Goal: Transaction & Acquisition: Purchase product/service

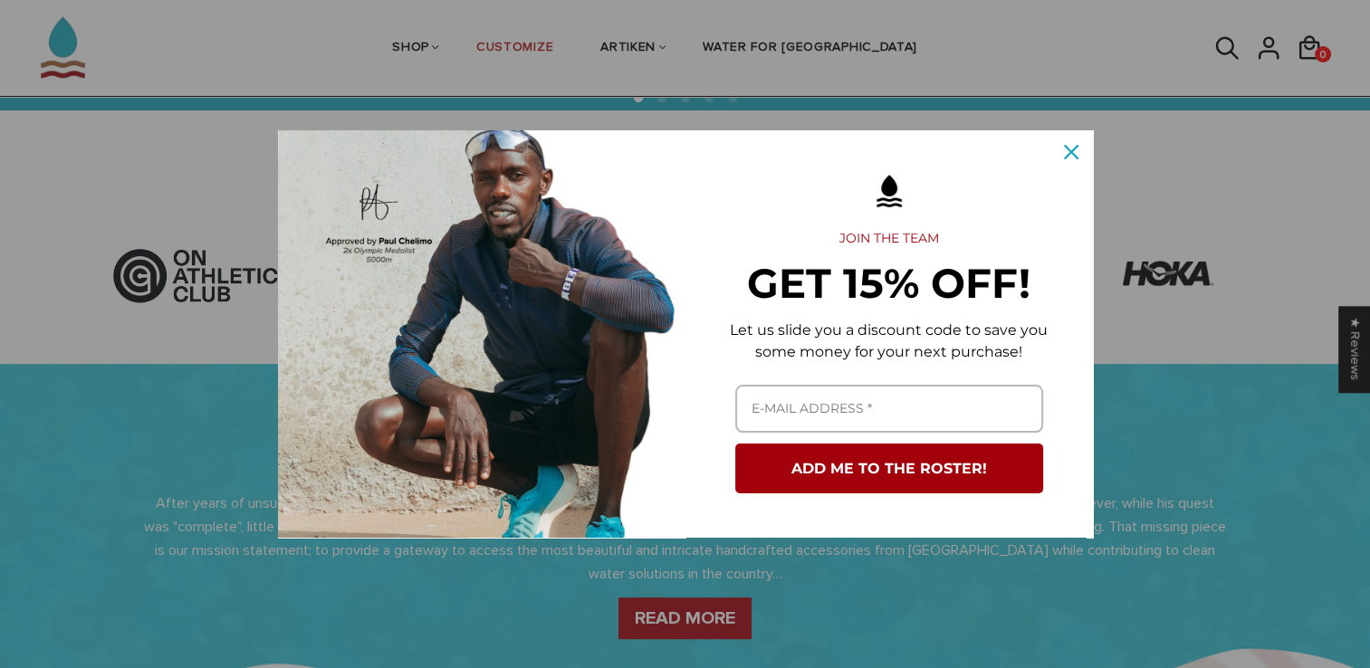
scroll to position [543, 0]
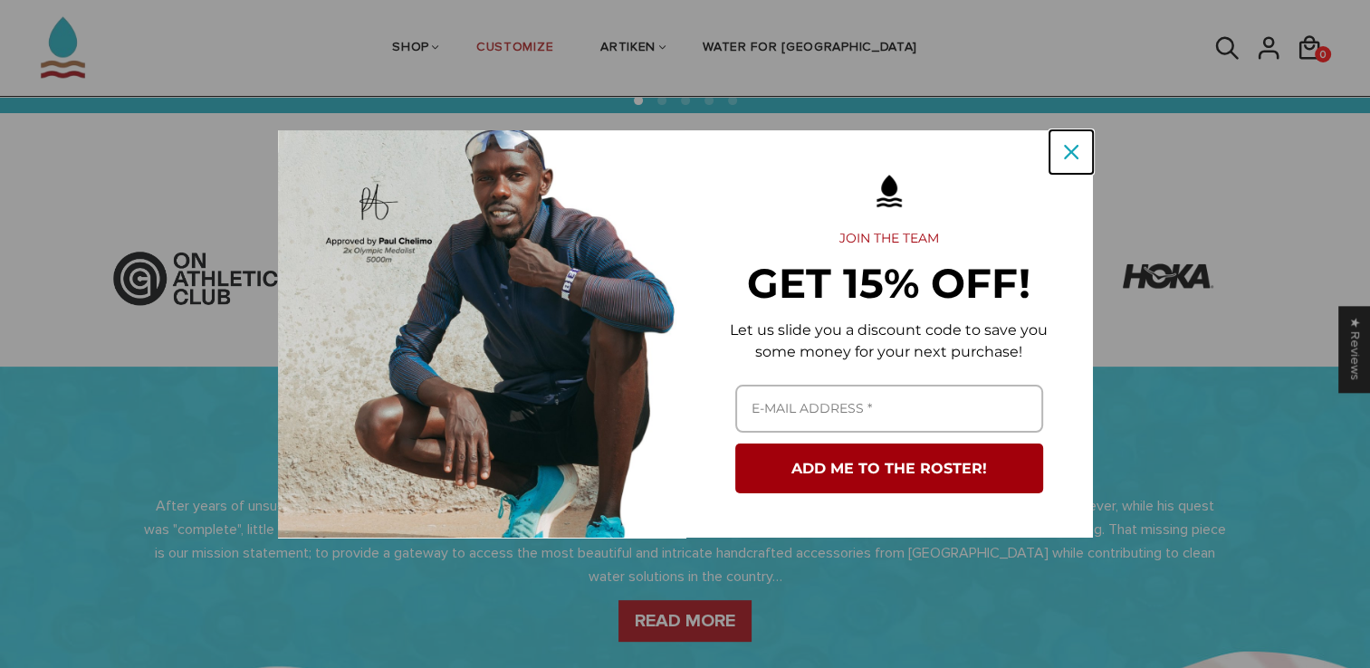
click at [1070, 141] on div "Close" at bounding box center [1070, 152] width 29 height 29
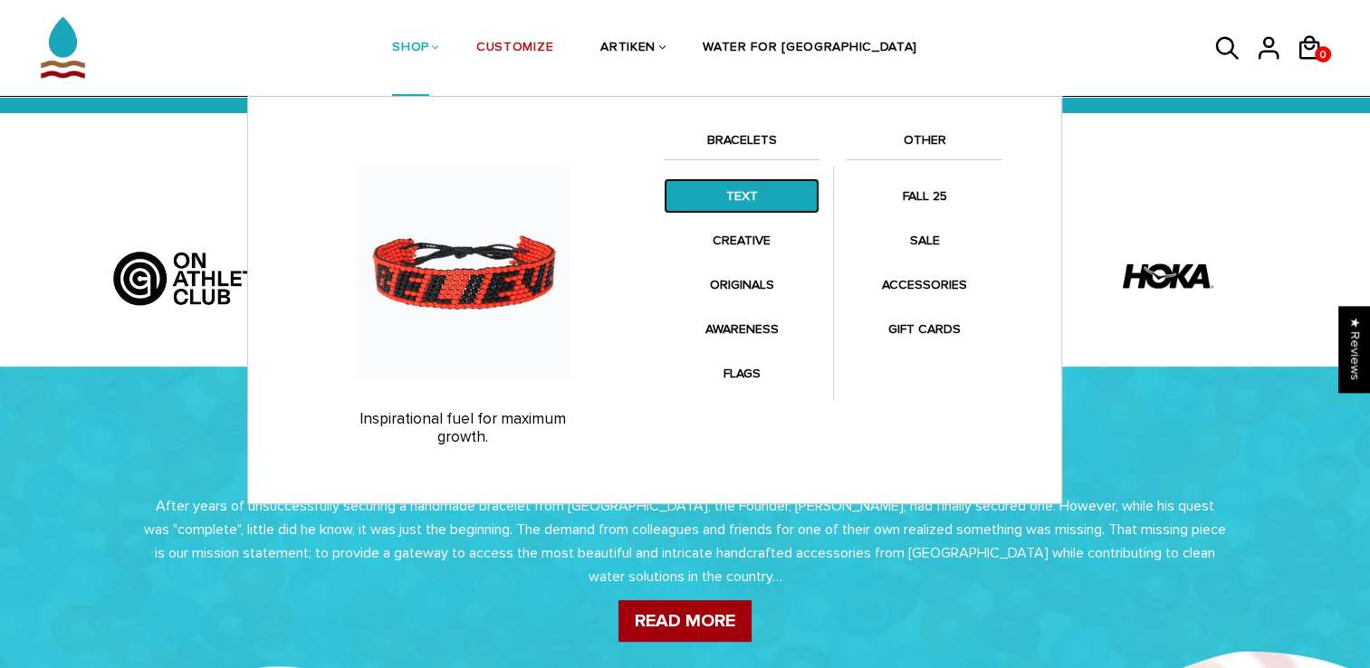
click at [741, 198] on link "TEXT" at bounding box center [742, 195] width 156 height 35
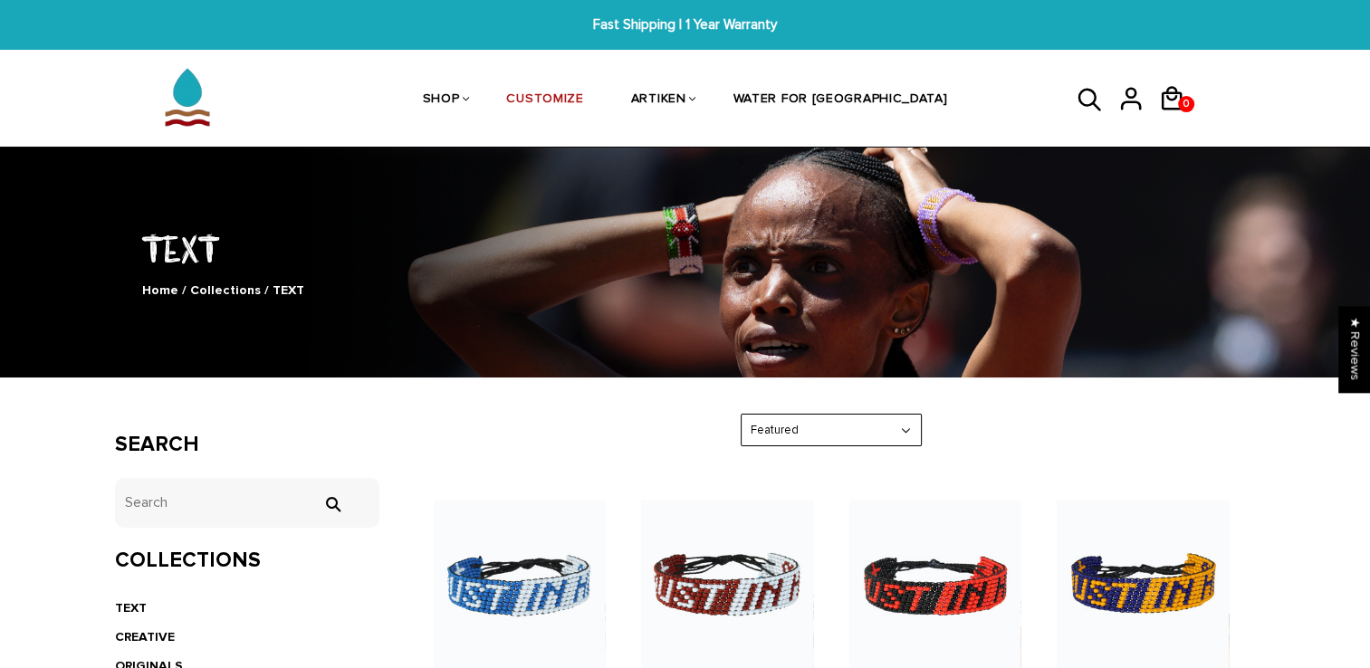
scroll to position [272, 0]
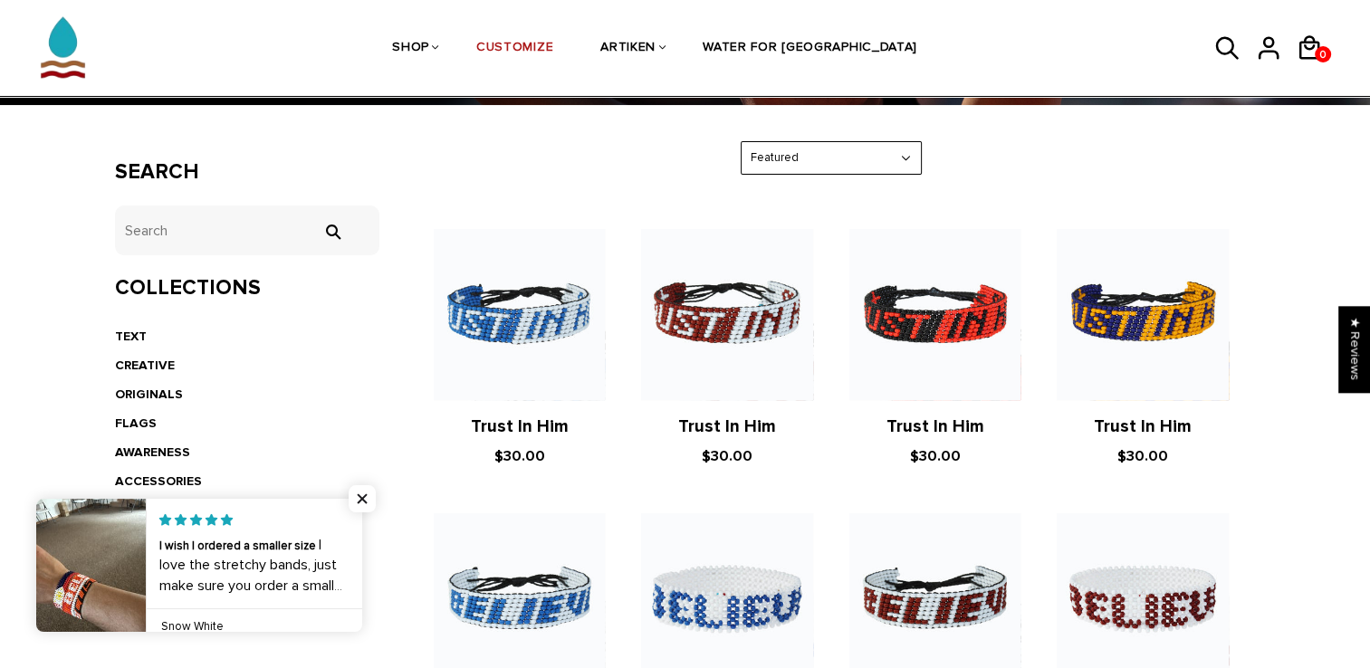
drag, startPoint x: 152, startPoint y: 549, endPoint x: 43, endPoint y: 436, distance: 156.8
click at [364, 497] on span "Close popup widget" at bounding box center [362, 498] width 27 height 27
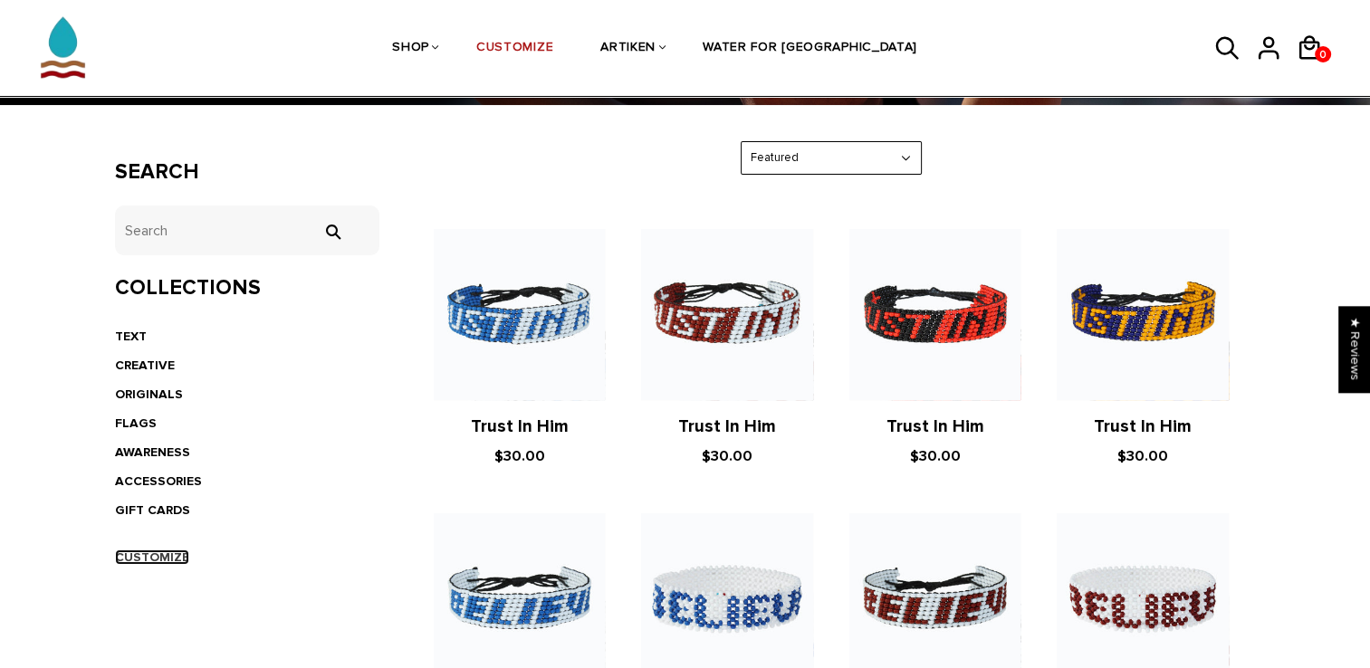
click at [163, 553] on link "CUSTOMIZE" at bounding box center [152, 557] width 74 height 15
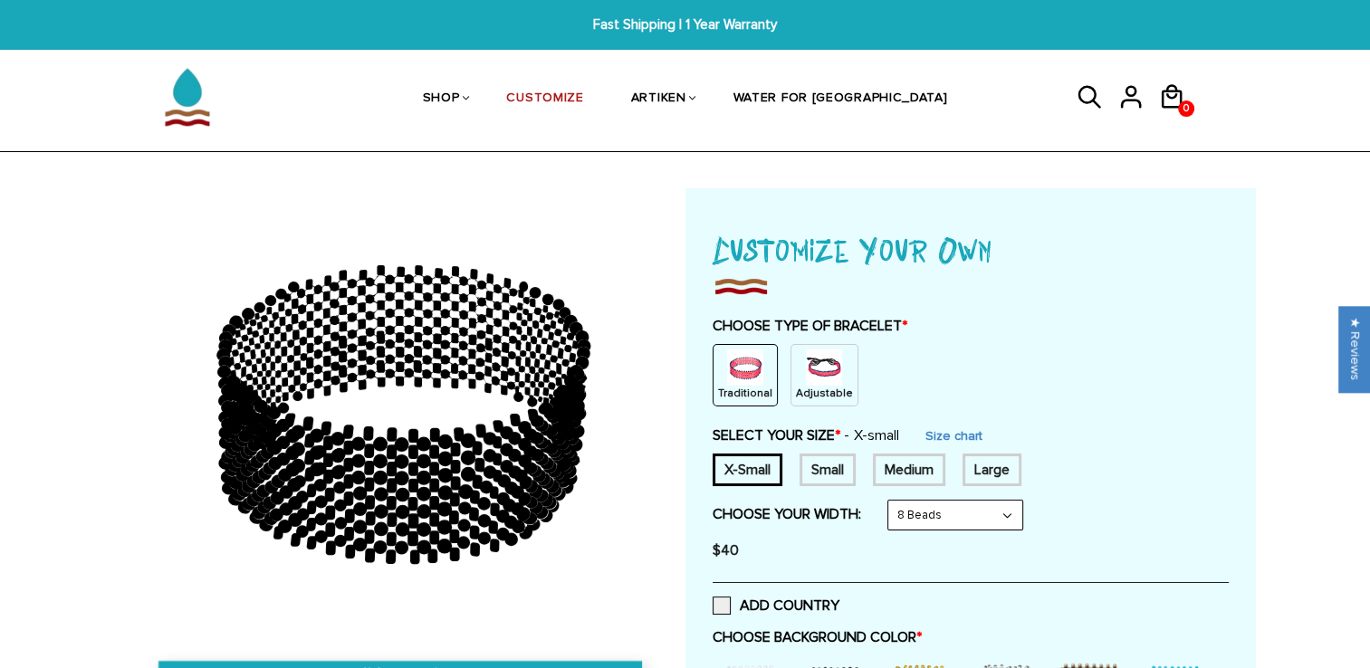
click at [894, 465] on div "Medium" at bounding box center [909, 470] width 72 height 33
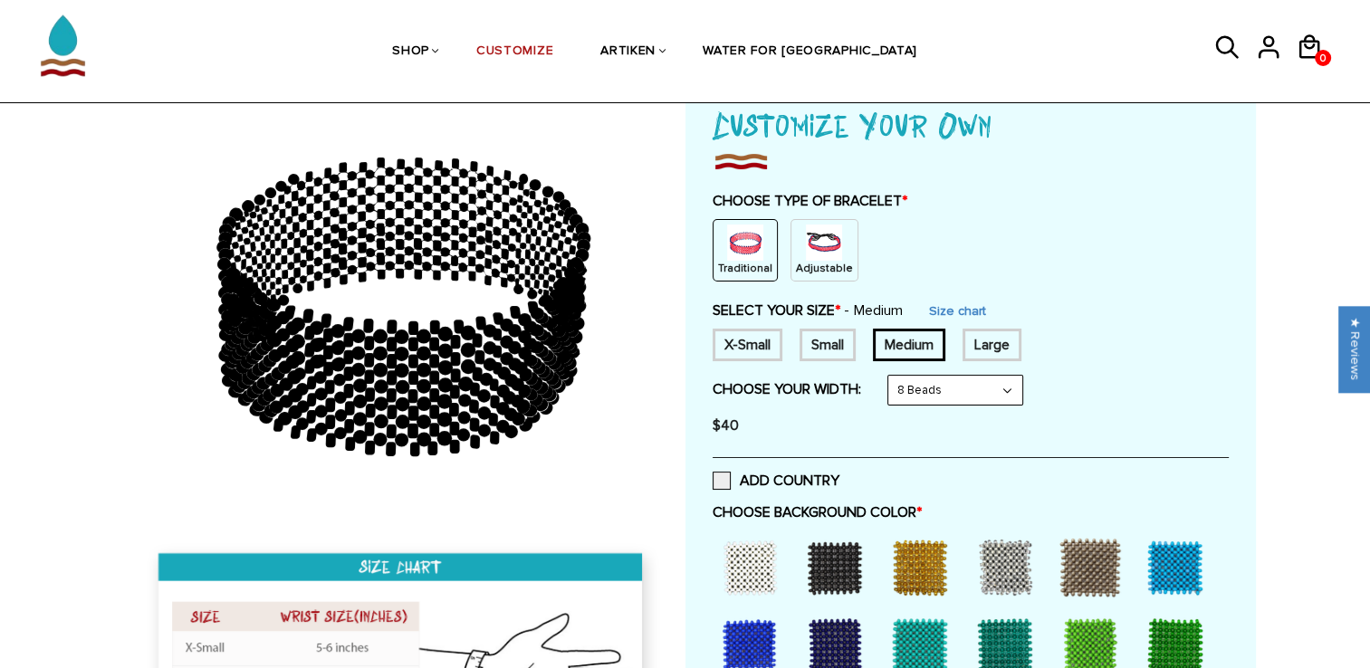
click at [811, 248] on img at bounding box center [824, 243] width 36 height 36
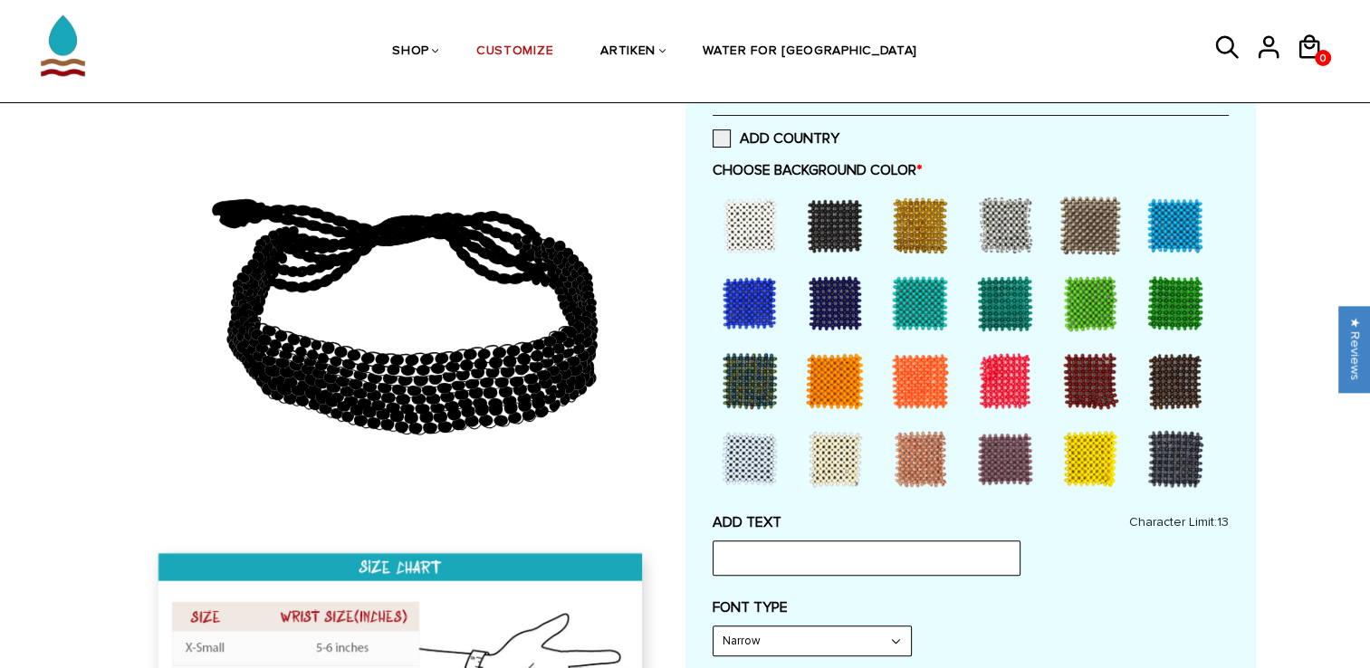
scroll to position [393, 0]
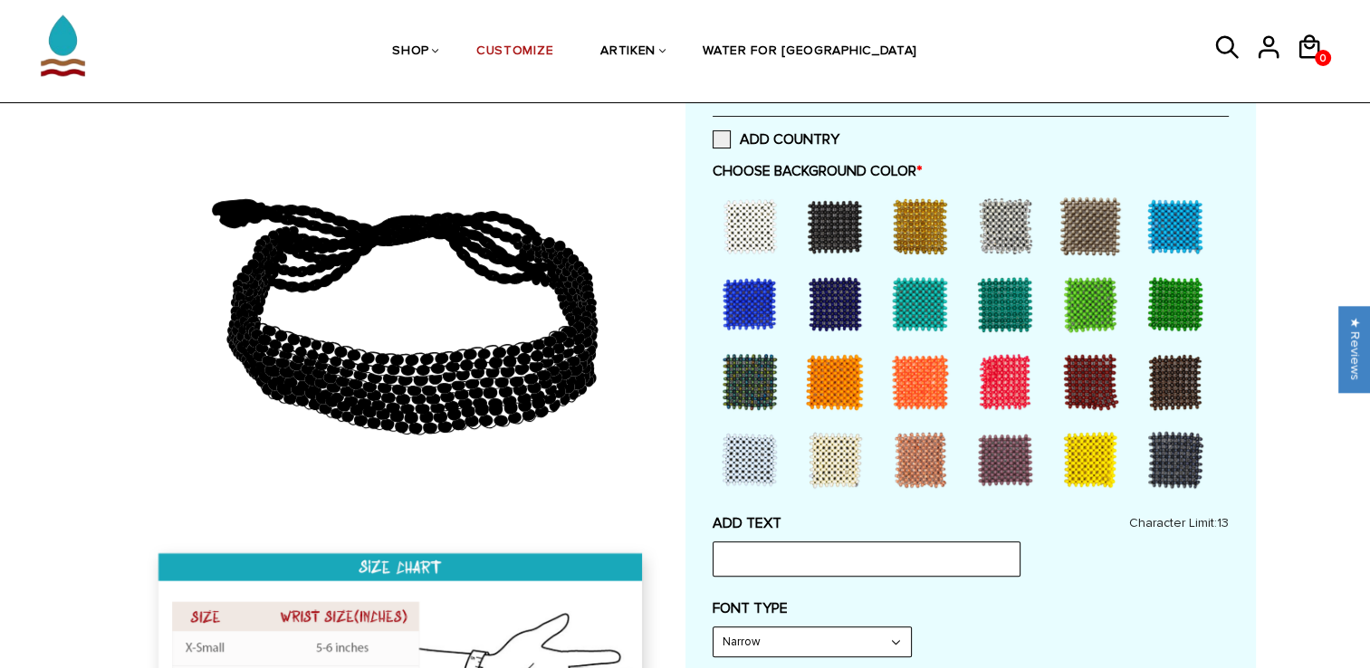
click at [1160, 230] on div at bounding box center [1175, 226] width 72 height 72
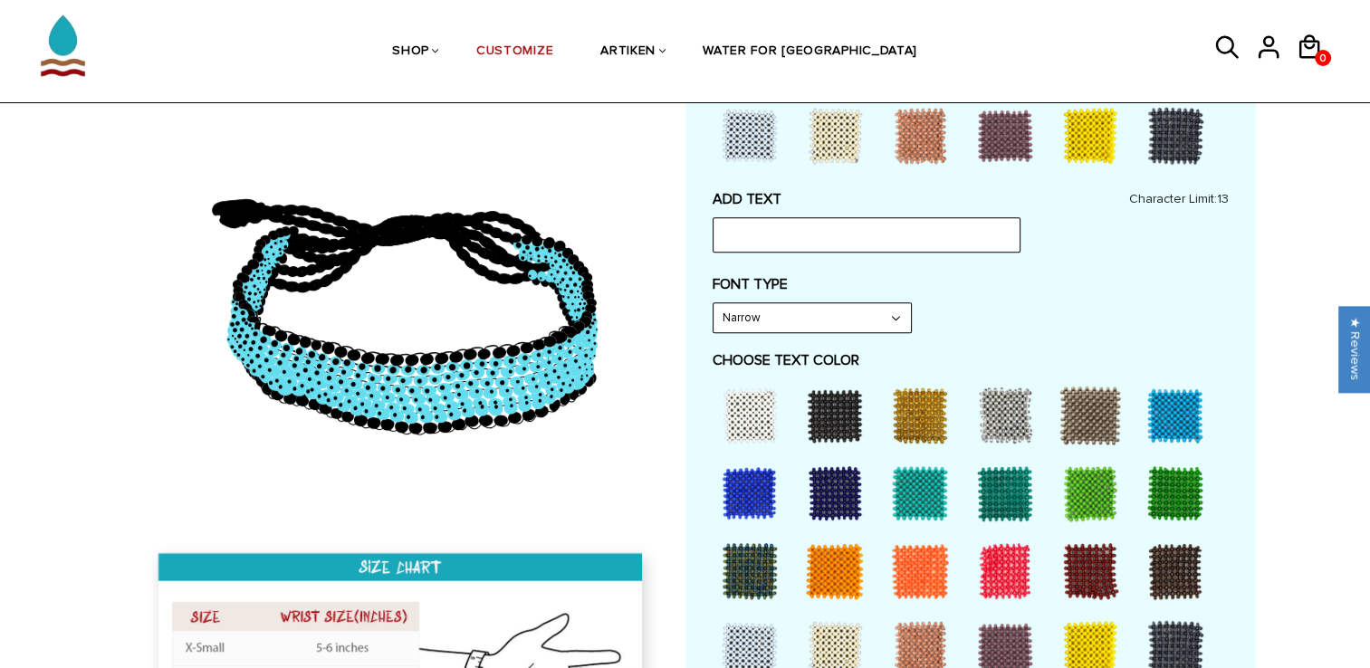
scroll to position [831, 0]
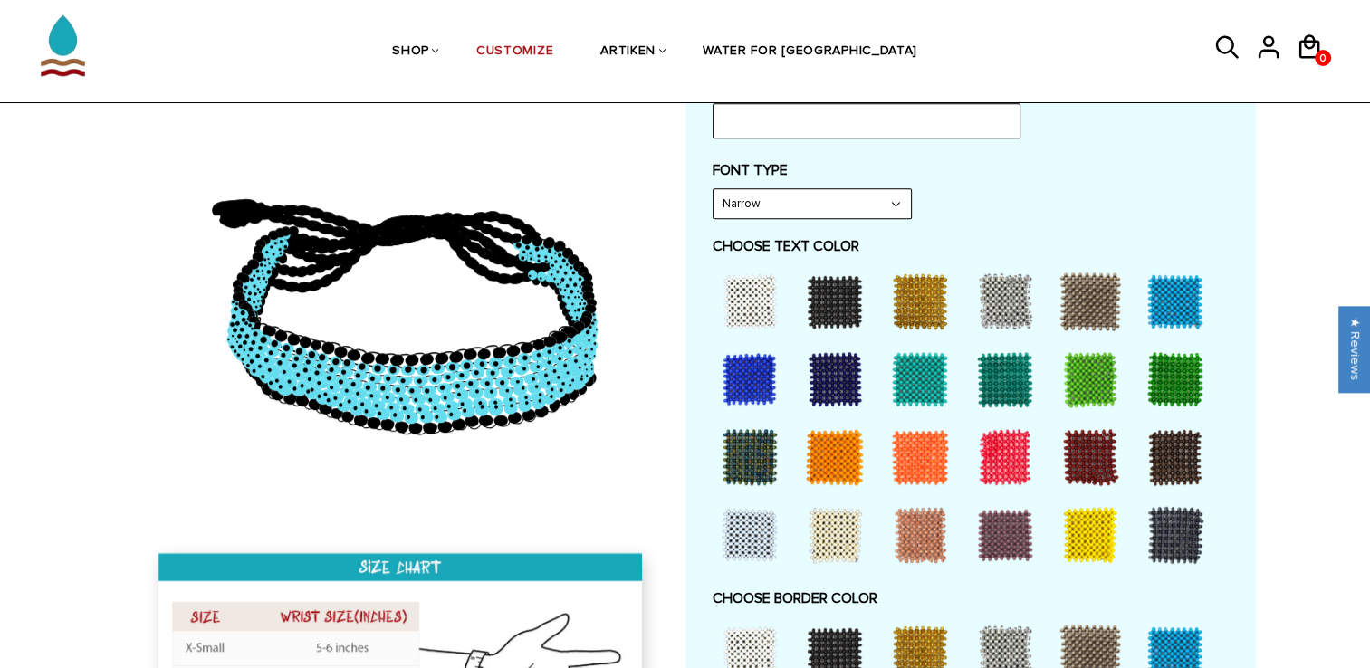
click at [845, 300] on div at bounding box center [834, 301] width 72 height 72
click at [845, 299] on div at bounding box center [834, 301] width 72 height 72
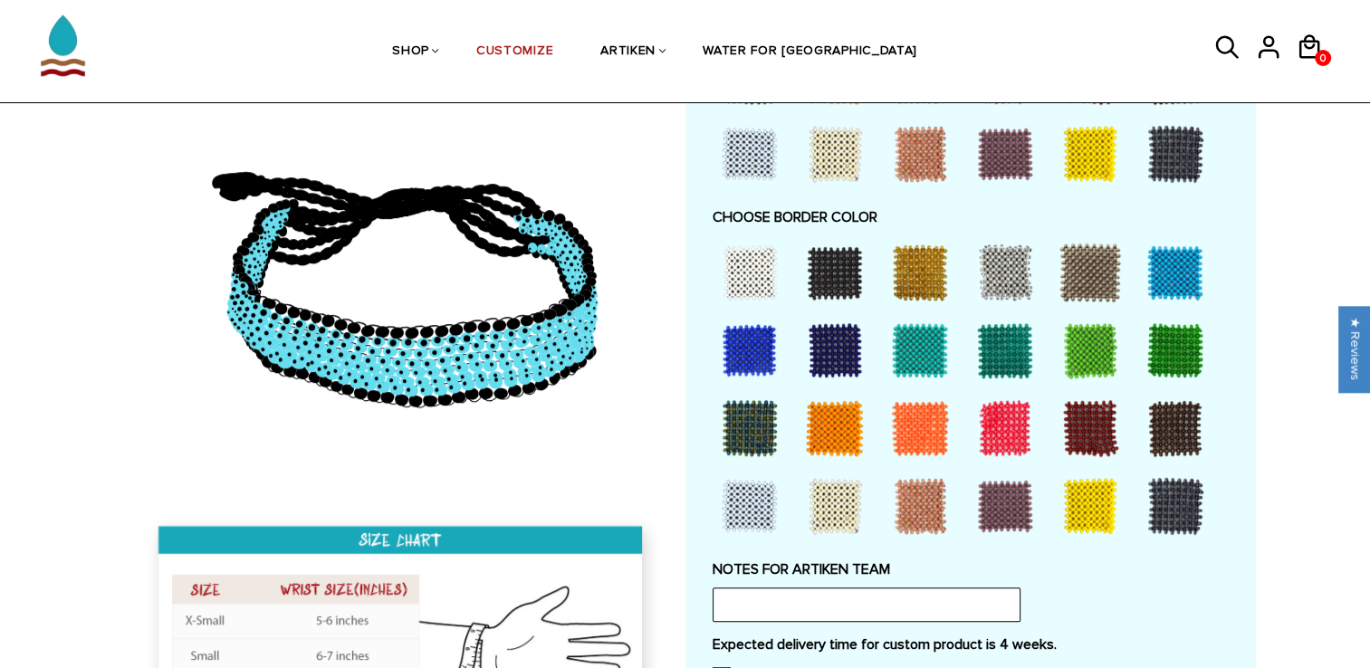
scroll to position [1211, 0]
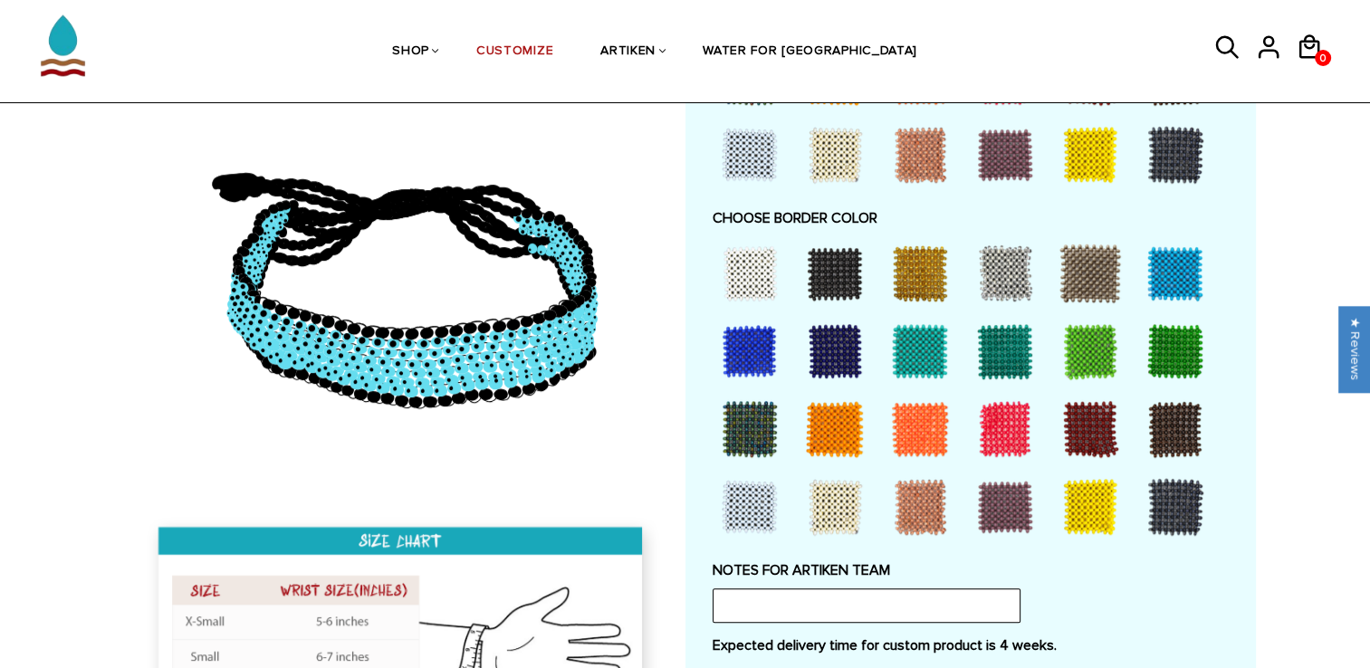
click at [1157, 285] on div at bounding box center [1175, 273] width 72 height 72
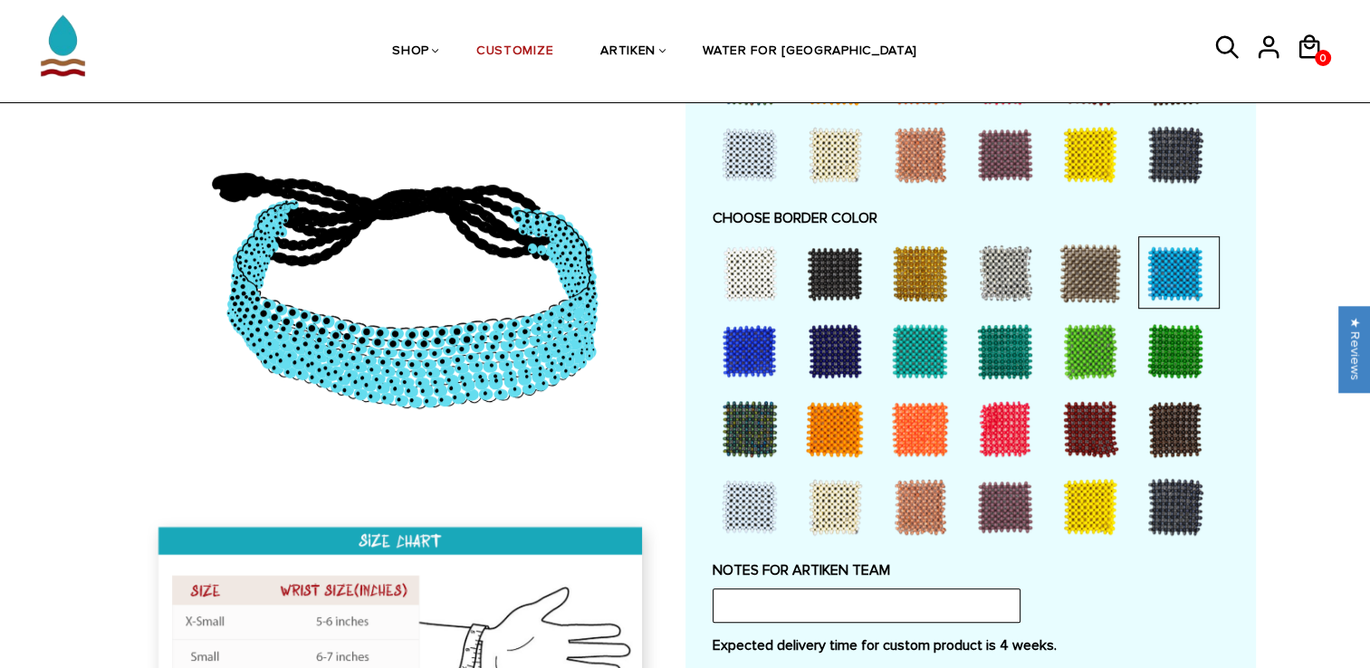
click at [922, 357] on div at bounding box center [920, 351] width 72 height 72
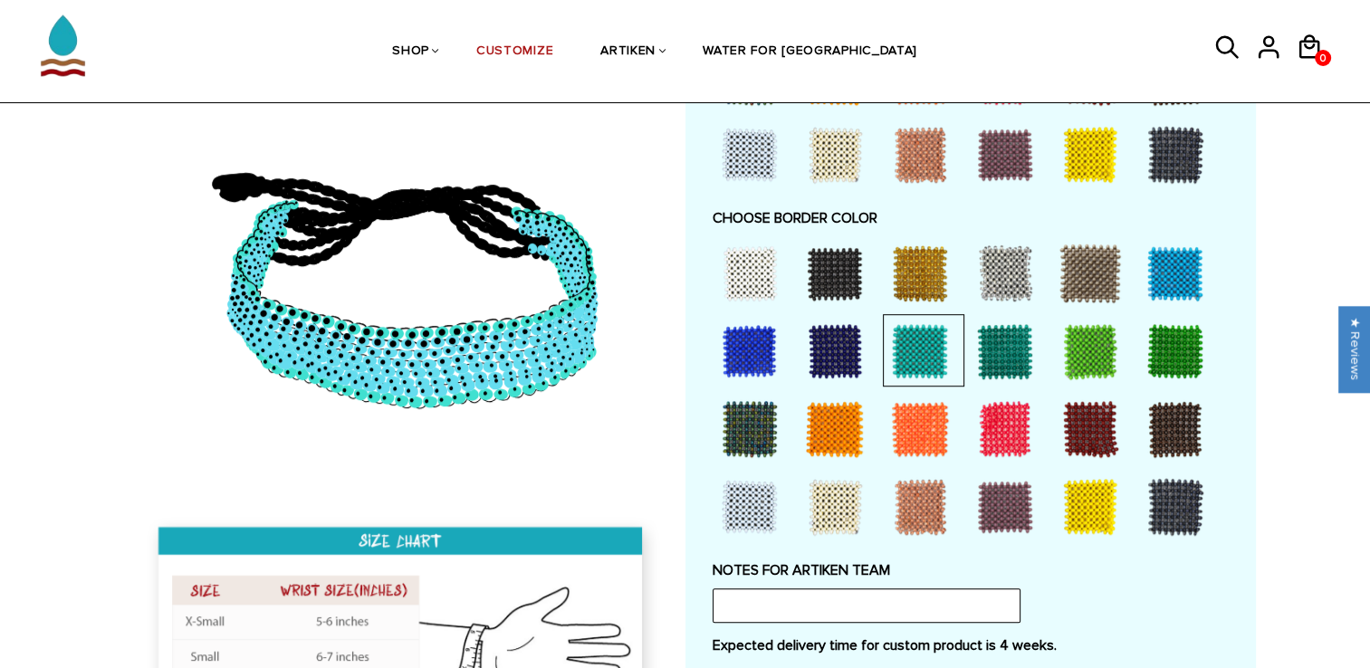
click at [713, 339] on div at bounding box center [749, 351] width 72 height 72
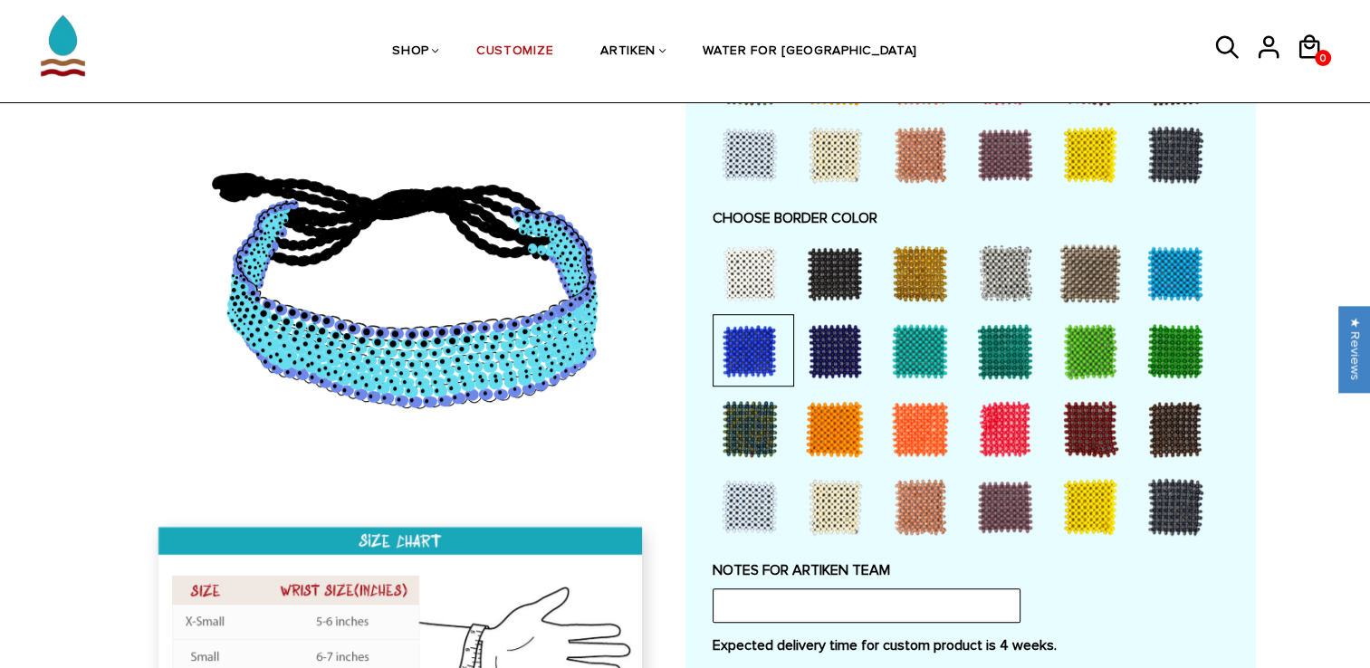
click at [1155, 287] on div at bounding box center [1175, 273] width 72 height 72
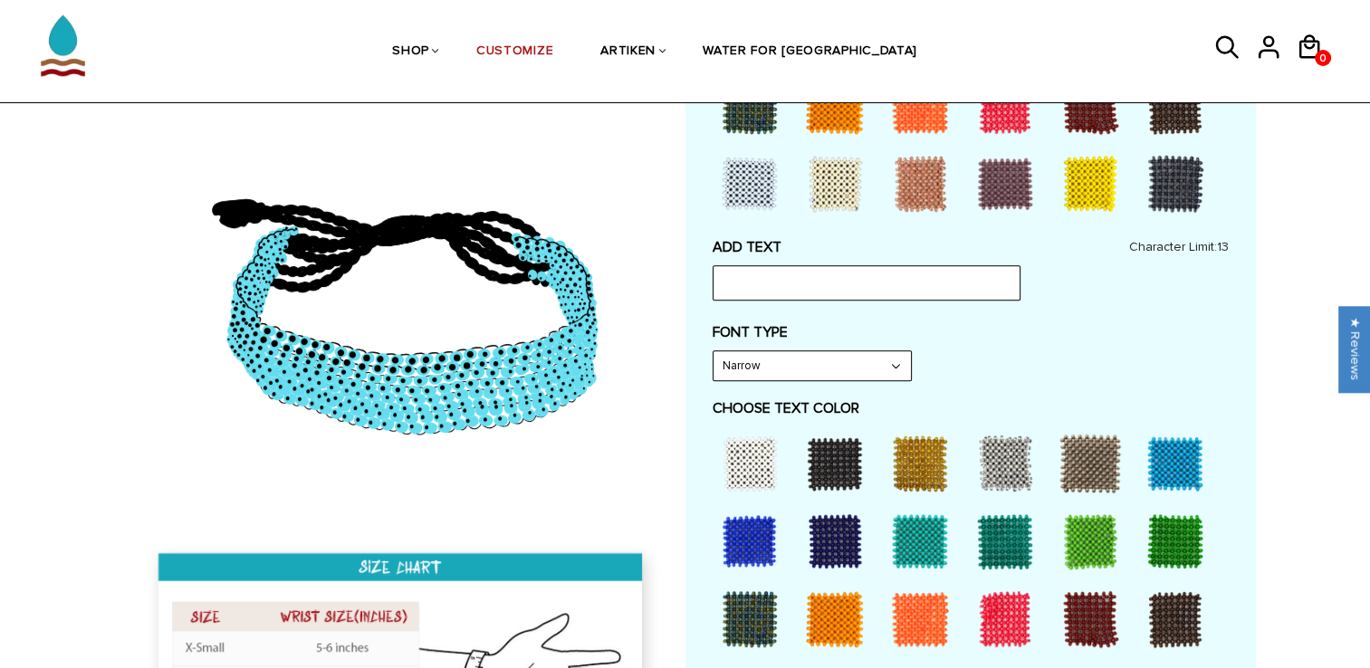
scroll to position [670, 0]
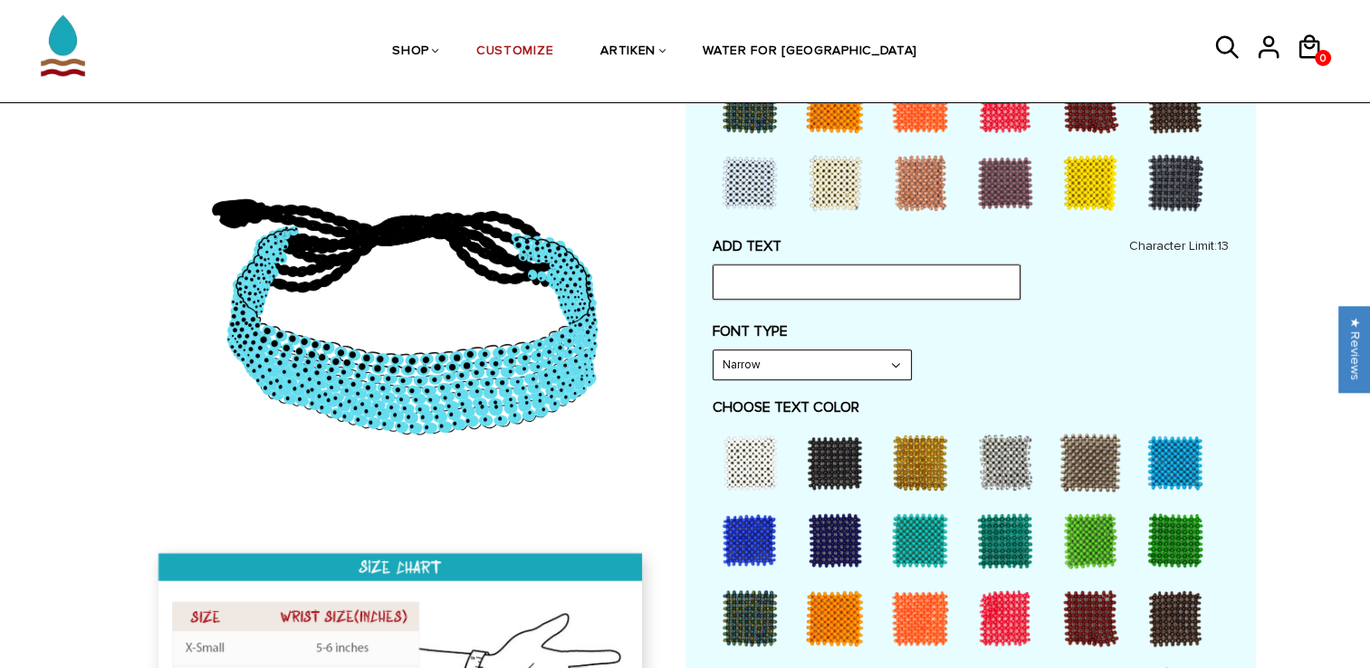
click at [844, 272] on input "text" at bounding box center [866, 281] width 308 height 34
drag, startPoint x: 792, startPoint y: 280, endPoint x: 783, endPoint y: 278, distance: 9.2
click at [783, 278] on input "I Love You" at bounding box center [866, 281] width 308 height 34
click at [790, 278] on input "I Love You" at bounding box center [866, 281] width 308 height 34
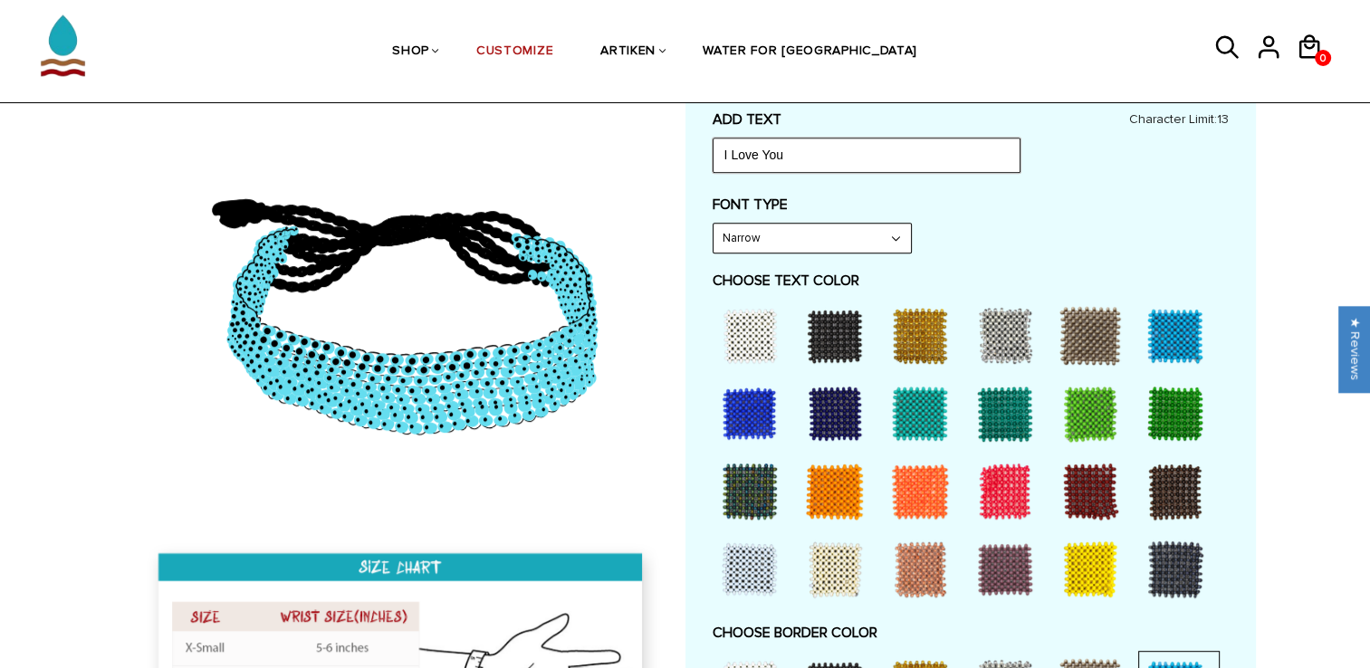
scroll to position [797, 0]
type input "I Love You"
click at [811, 245] on select "Narrow Bold" at bounding box center [811, 238] width 197 height 29
click at [902, 237] on select "Narrow Bold" at bounding box center [811, 238] width 197 height 29
click at [893, 231] on select "Narrow Bold" at bounding box center [811, 238] width 197 height 29
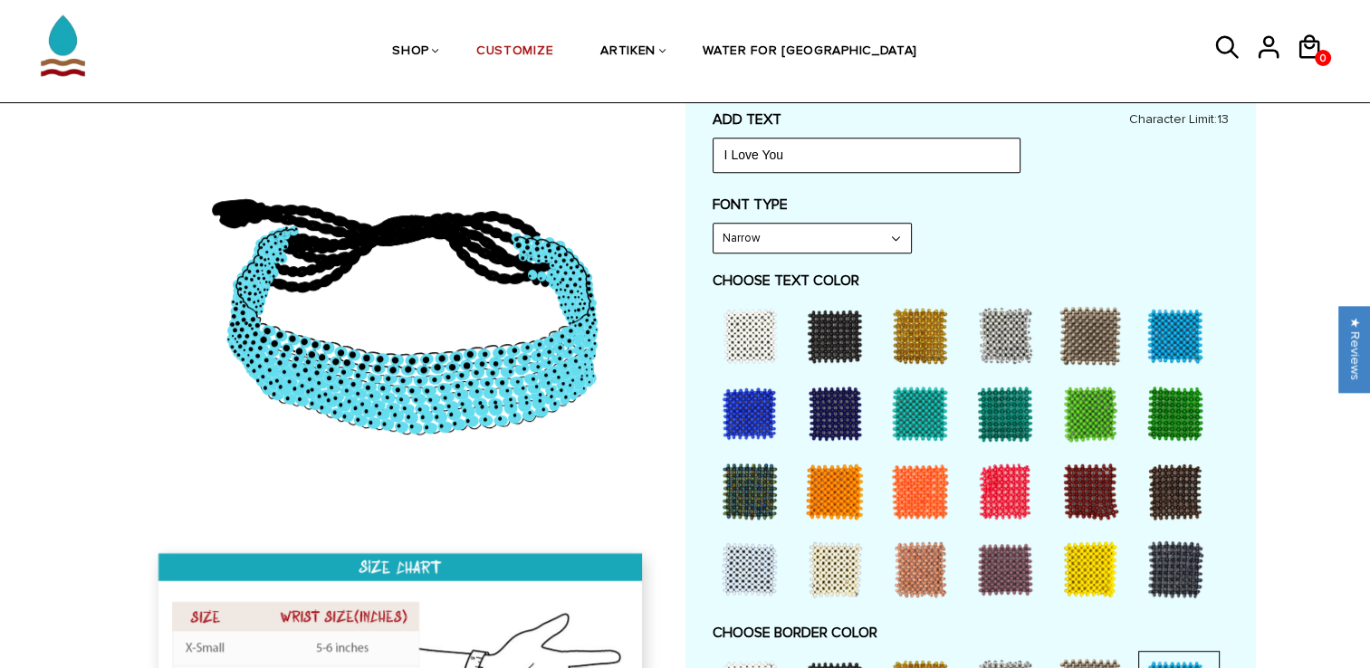
click at [713, 224] on select "Narrow Bold" at bounding box center [811, 238] width 197 height 29
click at [835, 249] on select "Narrow Bold" at bounding box center [811, 238] width 197 height 29
select select "Narrow"
click at [713, 224] on select "Narrow Bold" at bounding box center [811, 238] width 197 height 29
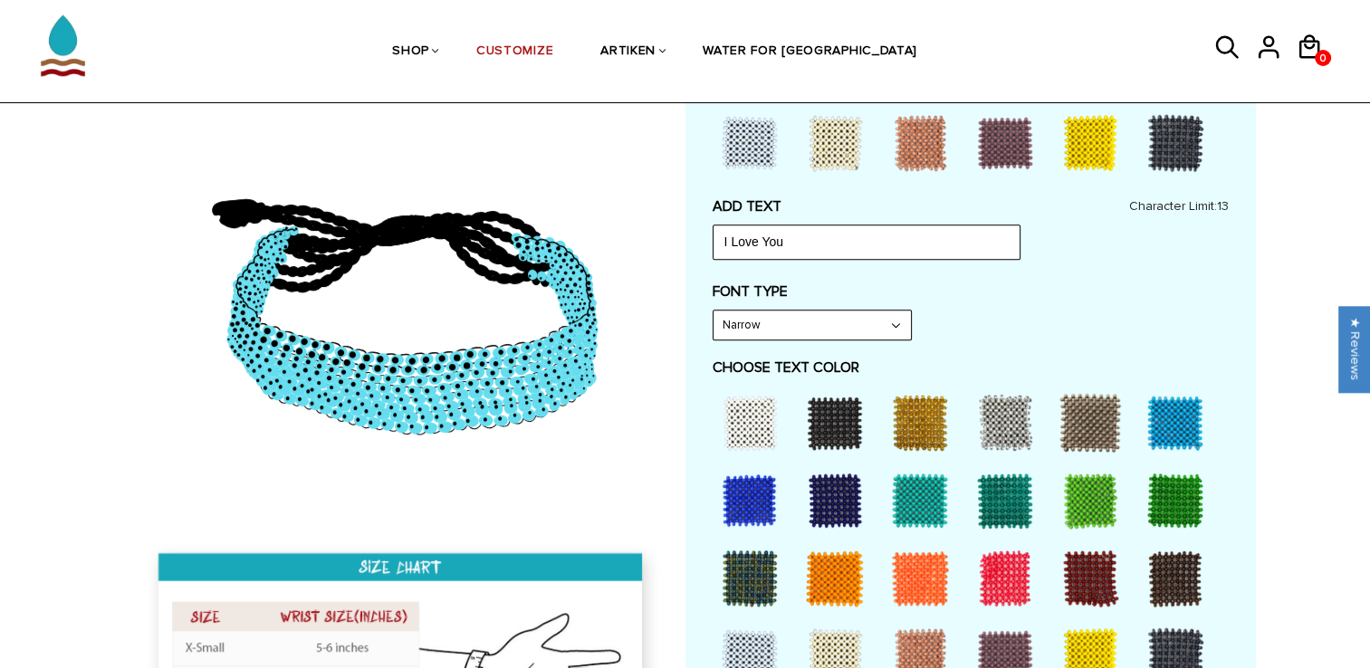
scroll to position [709, 0]
click at [793, 238] on input "I Love You" at bounding box center [866, 242] width 308 height 34
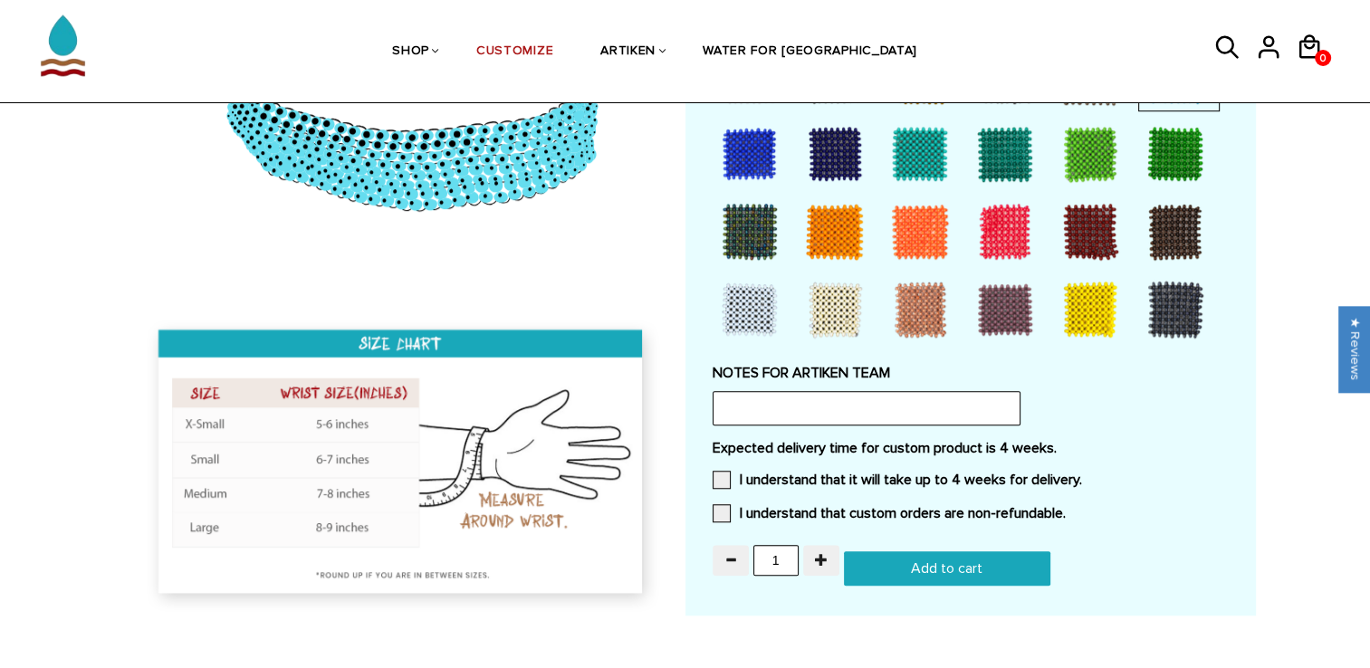
scroll to position [1408, 0]
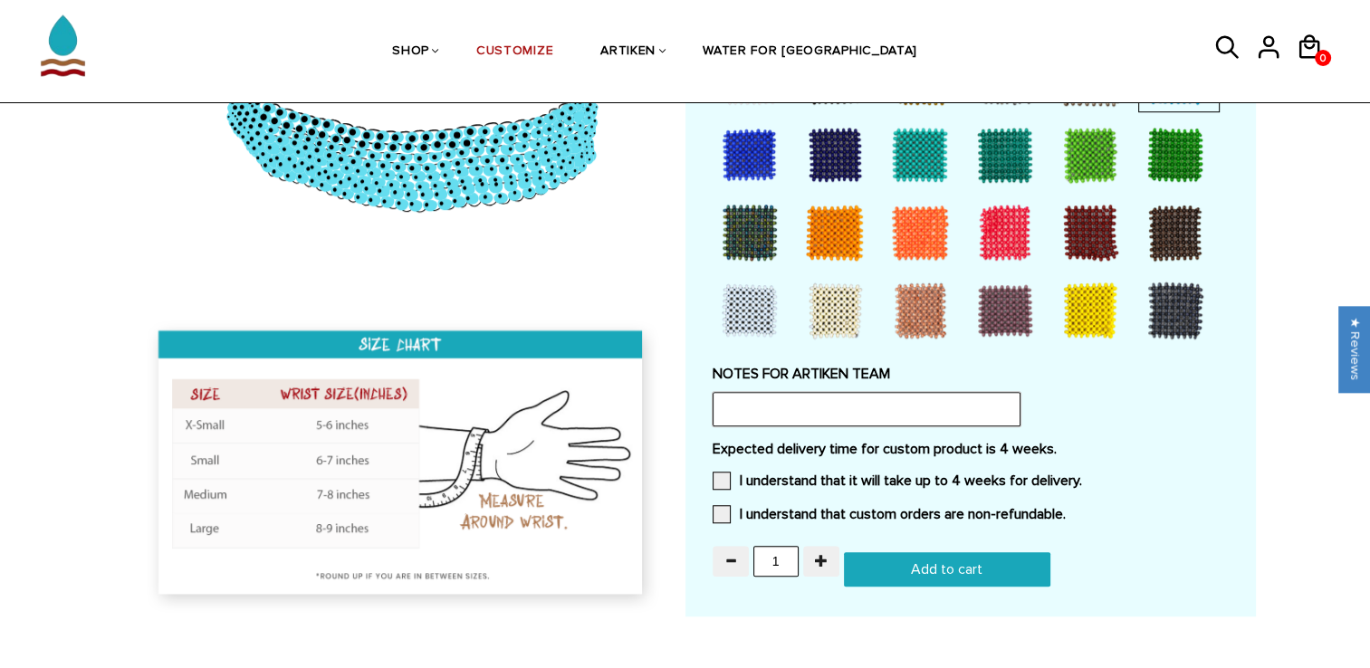
click at [821, 416] on input "text" at bounding box center [866, 409] width 308 height 34
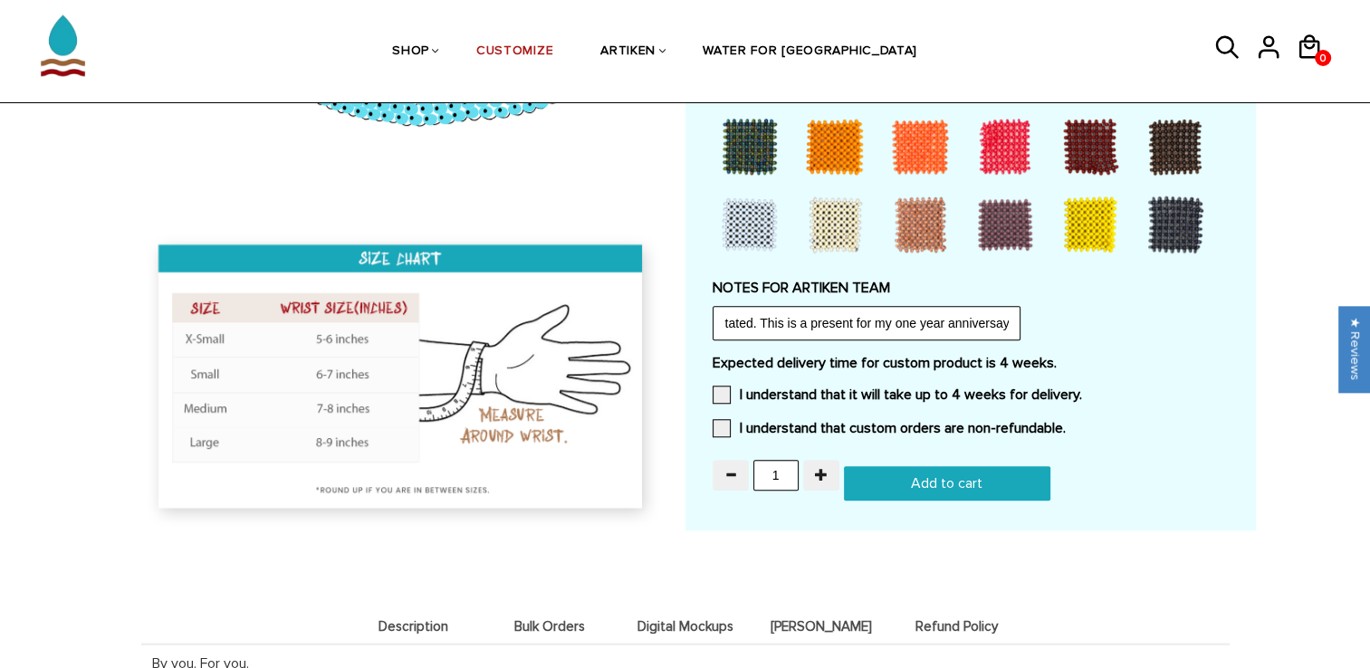
scroll to position [0, 0]
click at [728, 422] on span at bounding box center [721, 428] width 18 height 18
click at [1066, 423] on input "I understand that custom orders are non-refundable." at bounding box center [1066, 423] width 0 height 0
click at [721, 394] on span at bounding box center [721, 395] width 18 height 18
click at [1082, 389] on input "I understand that it will take up to 4 weeks for delivery." at bounding box center [1082, 389] width 0 height 0
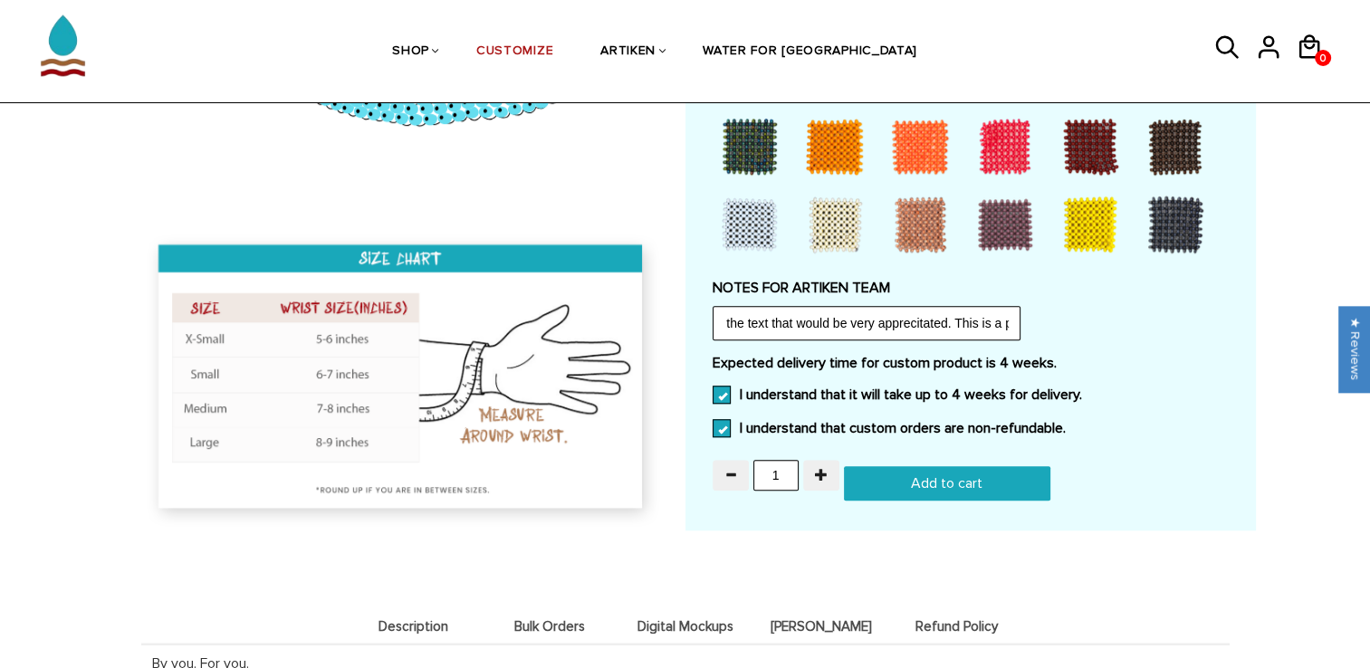
scroll to position [0, 454]
click at [1007, 319] on input "If there is any way to add a heart at the end of the text that would be very ap…" at bounding box center [866, 323] width 308 height 34
type input "If there is any way to add a heart at the end of the text that would be very ap…"
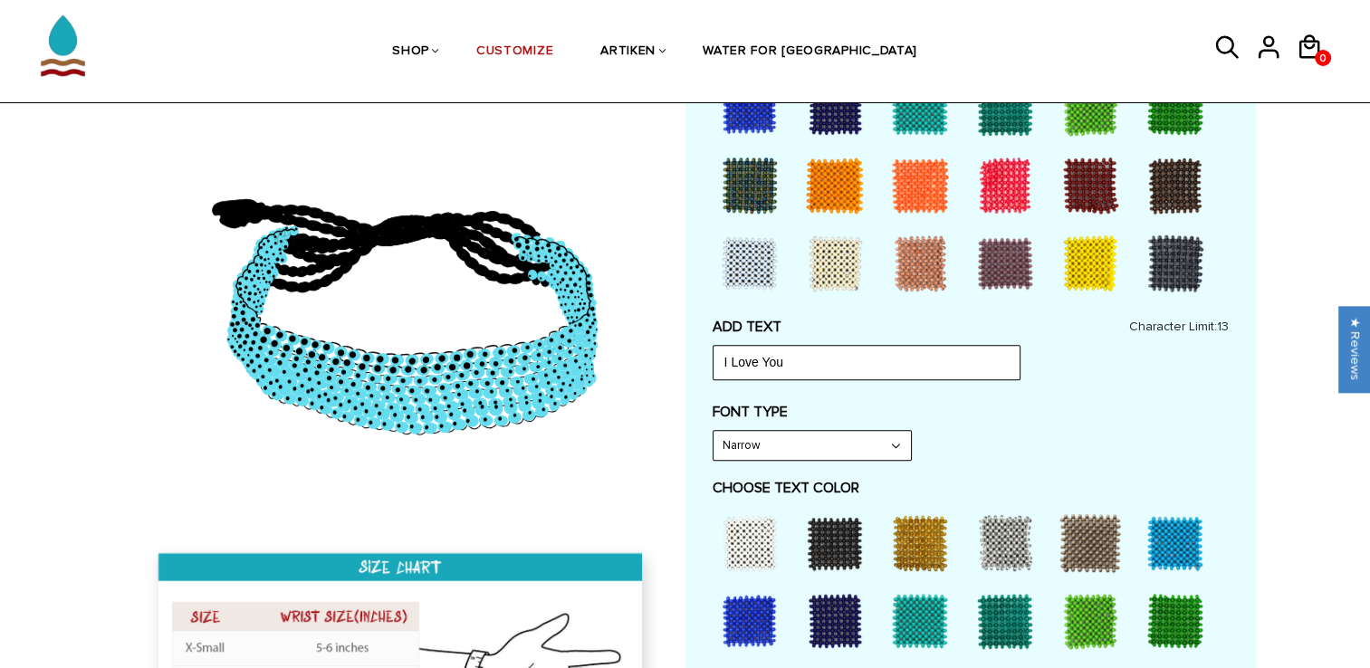
scroll to position [574, 0]
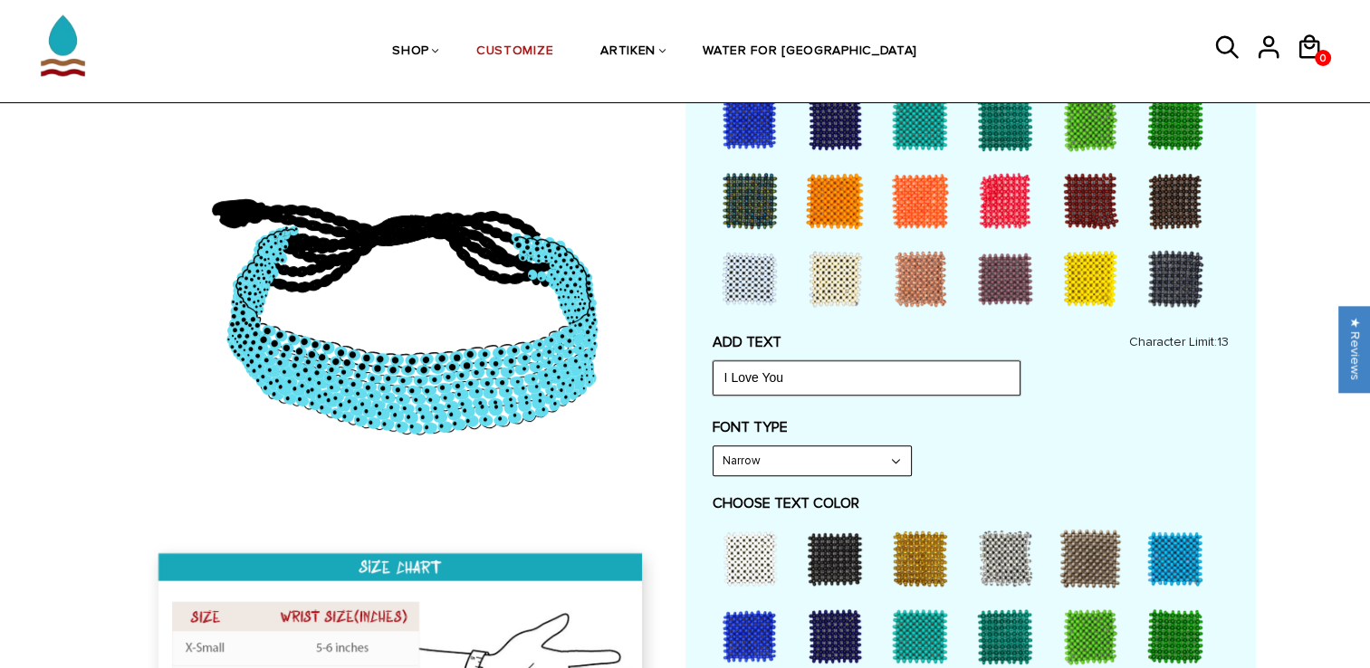
click at [838, 389] on input "I Love You" at bounding box center [866, 377] width 308 height 34
click at [792, 379] on input "I Love You -L" at bounding box center [866, 377] width 308 height 34
click at [792, 379] on input "I Love You -" at bounding box center [866, 377] width 308 height 34
click at [811, 376] on input "I Love You -L" at bounding box center [866, 377] width 308 height 34
click at [798, 381] on input "I Love You -L" at bounding box center [866, 377] width 308 height 34
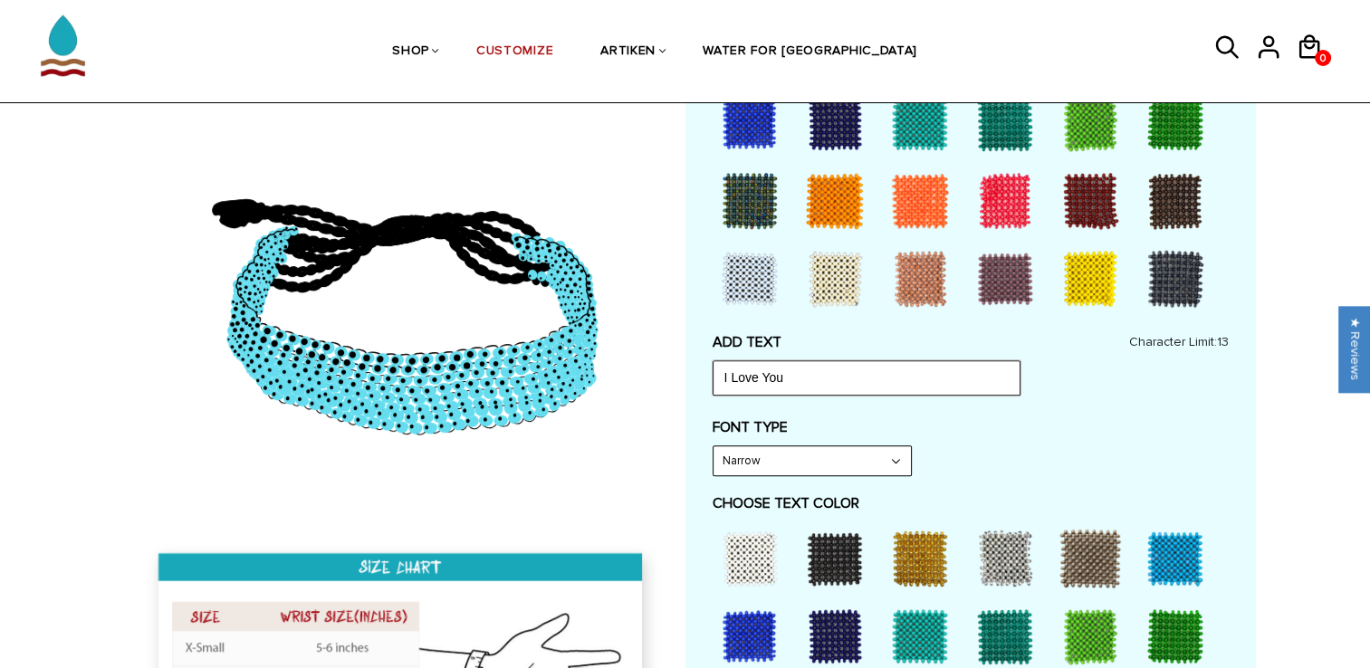
click at [731, 379] on input "I Love You" at bounding box center [866, 377] width 308 height 34
click at [710, 375] on div "Customize Your Own CHOOSE TYPE OF BRACELET * Traditional Adjustable Traditional…" at bounding box center [970, 532] width 570 height 1836
click at [718, 371] on input "I Love You" at bounding box center [866, 377] width 308 height 34
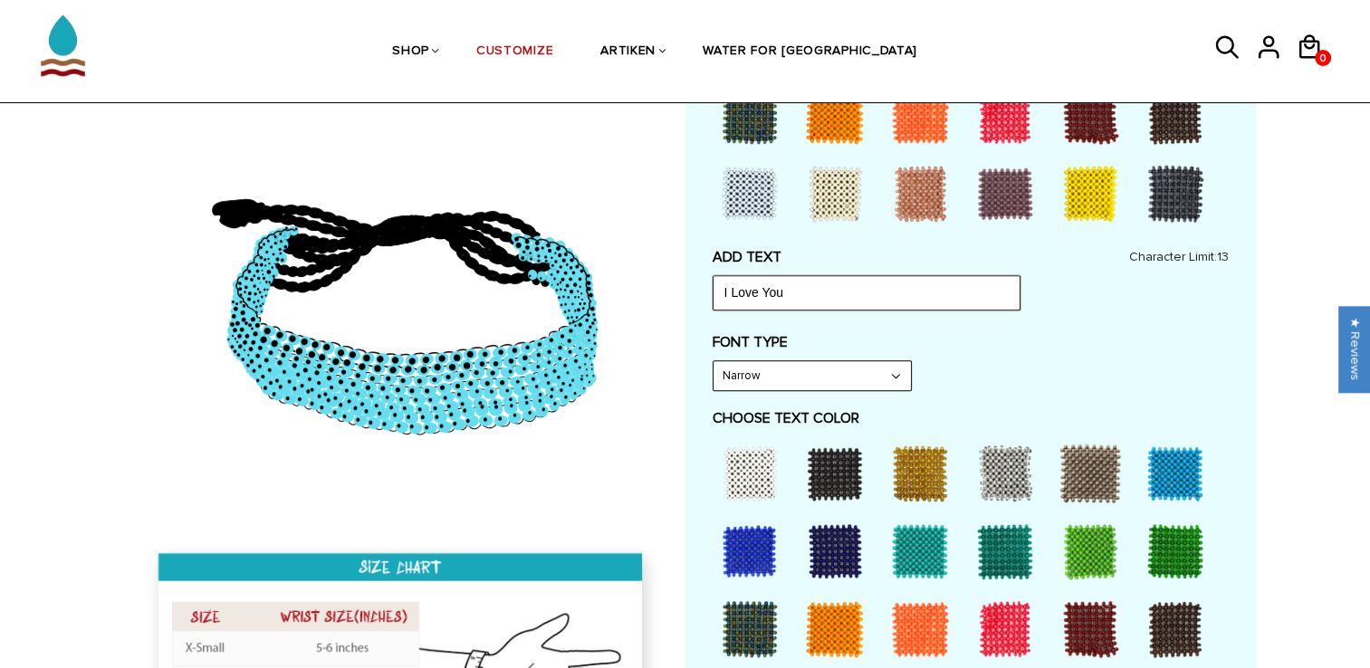
scroll to position [658, 0]
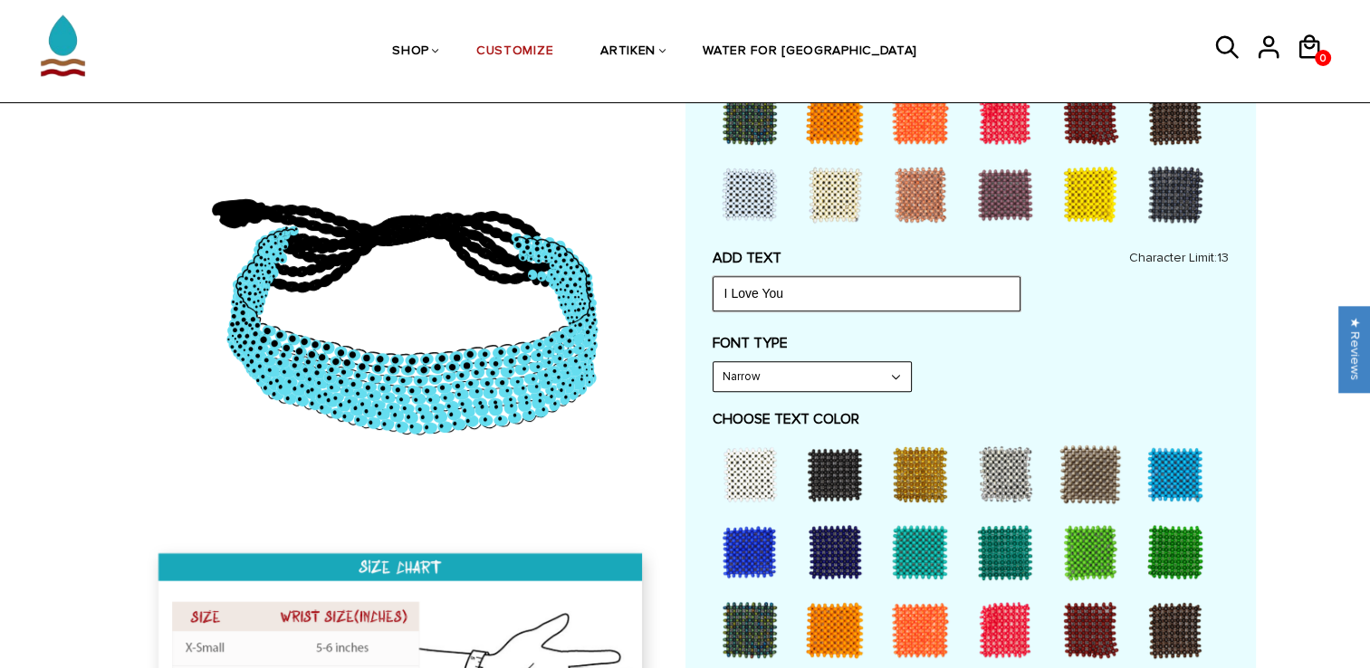
click at [803, 305] on input "I Love You" at bounding box center [866, 293] width 308 height 34
type input "I Love You"
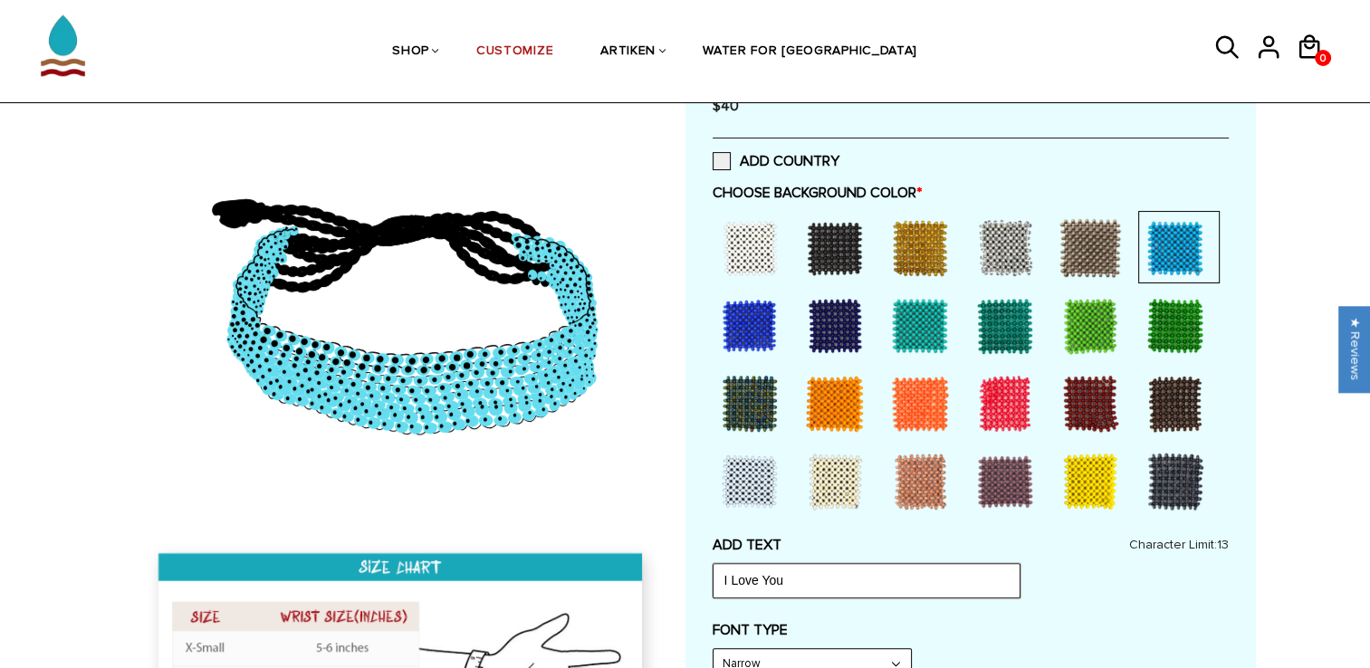
scroll to position [369, 0]
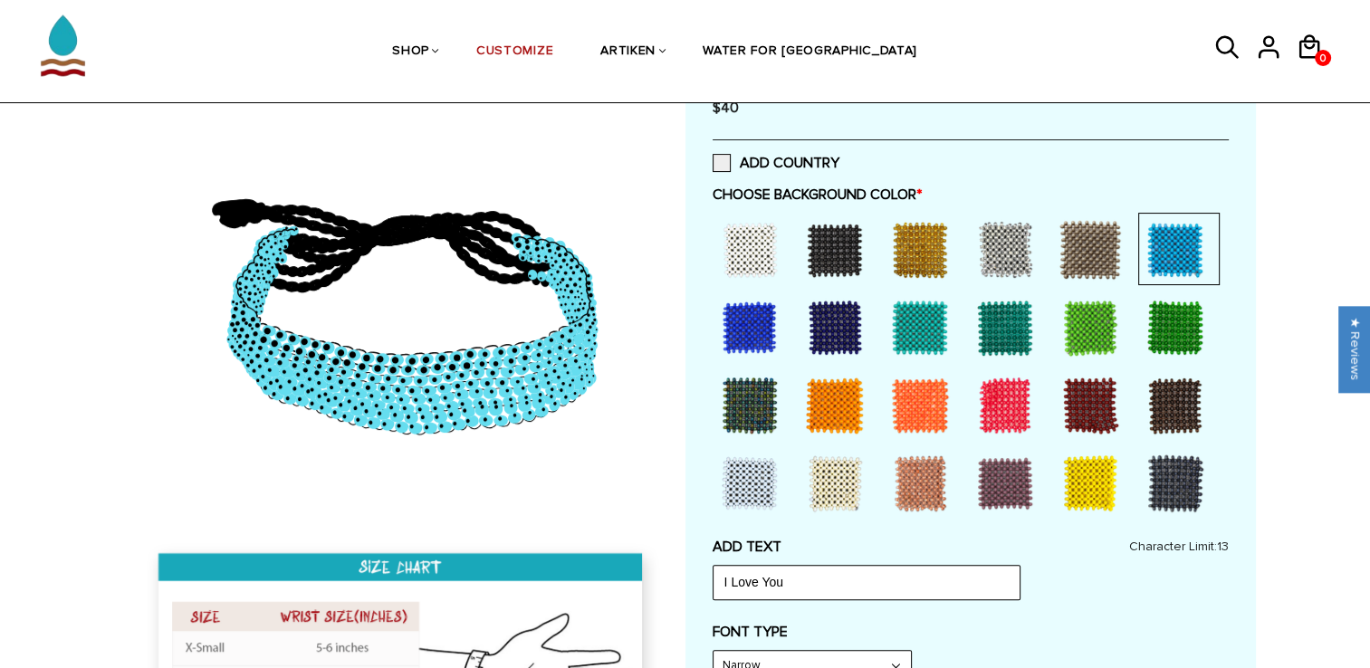
click at [996, 401] on div at bounding box center [1005, 405] width 72 height 72
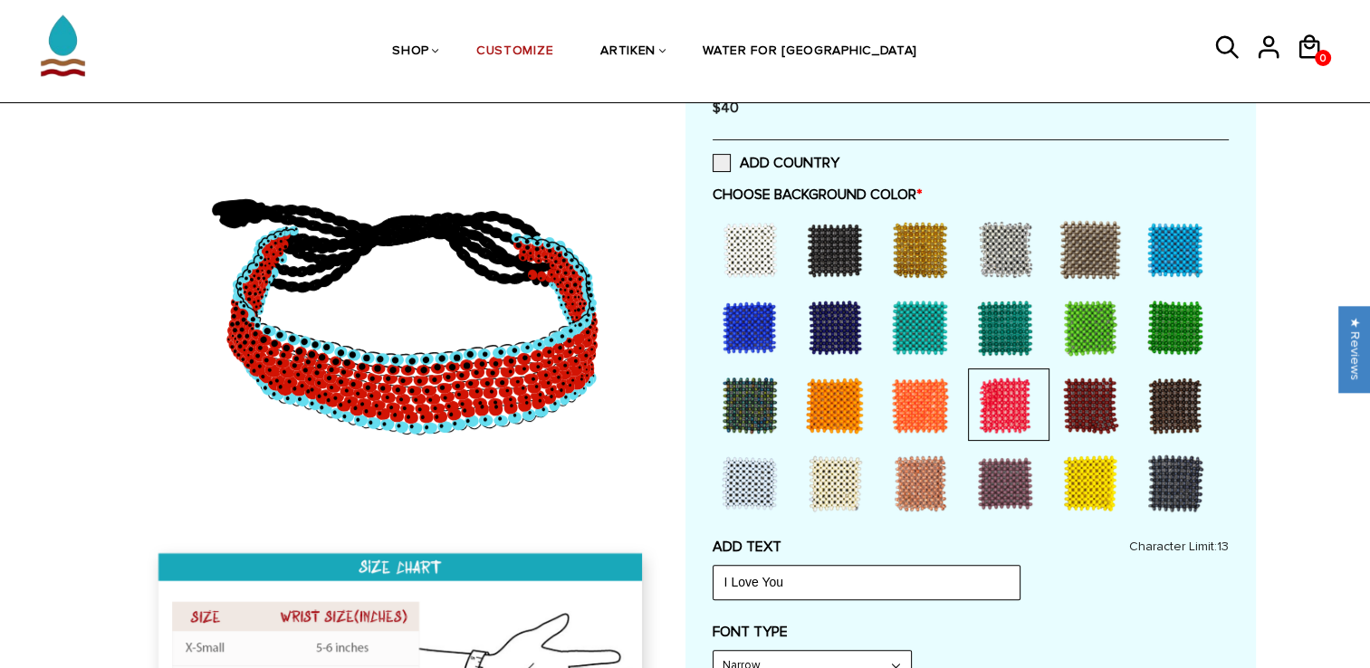
click at [996, 401] on div at bounding box center [1005, 405] width 72 height 72
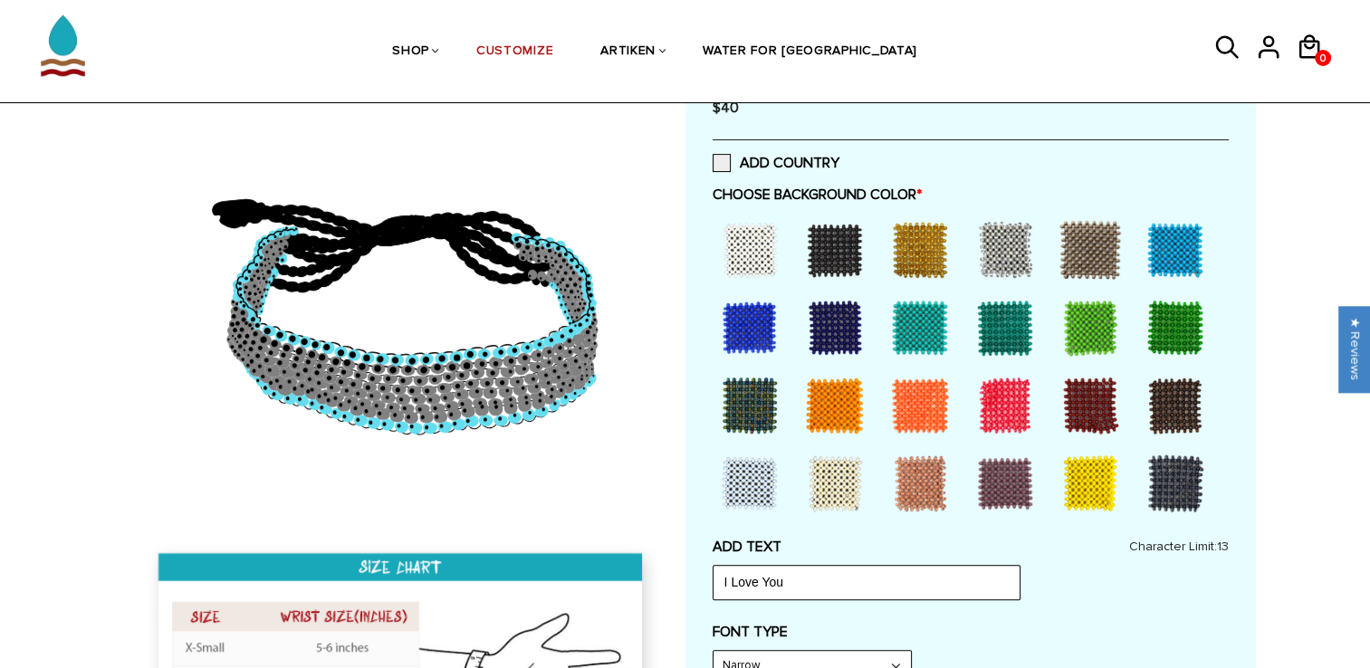
click at [915, 407] on div at bounding box center [920, 405] width 72 height 72
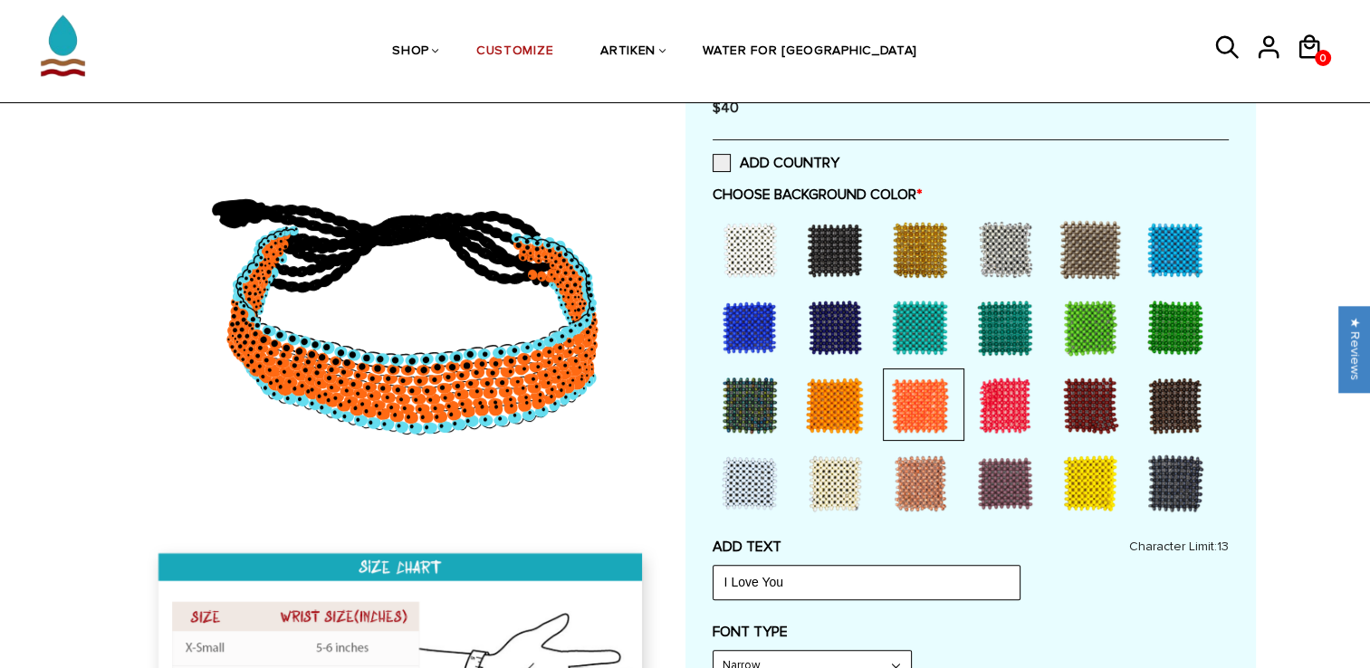
click at [822, 480] on div at bounding box center [834, 483] width 72 height 72
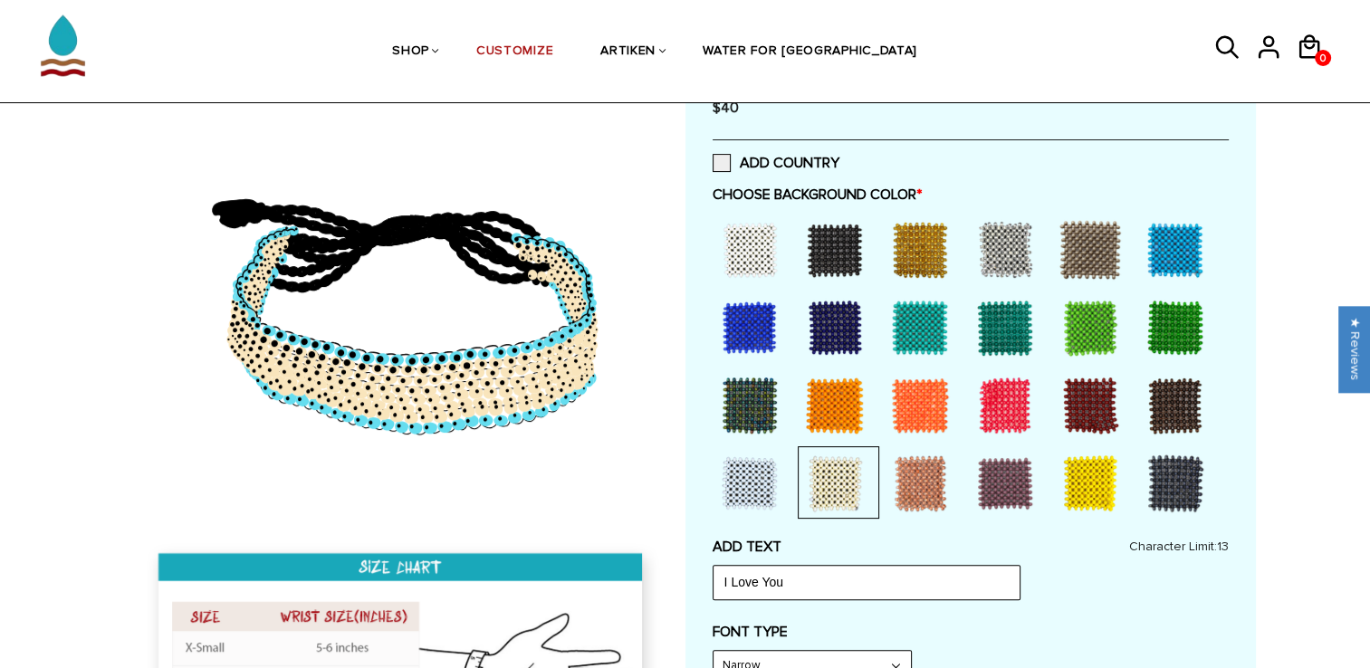
click at [770, 478] on div at bounding box center [749, 483] width 72 height 72
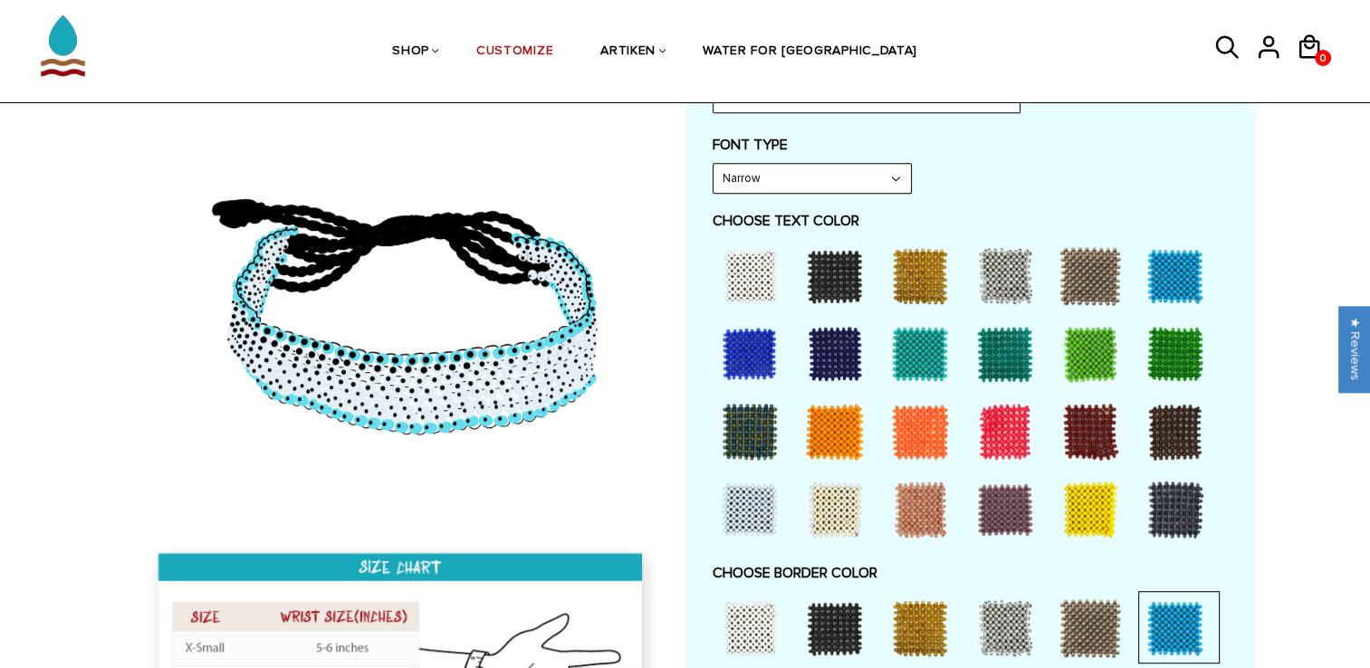
scroll to position [857, 0]
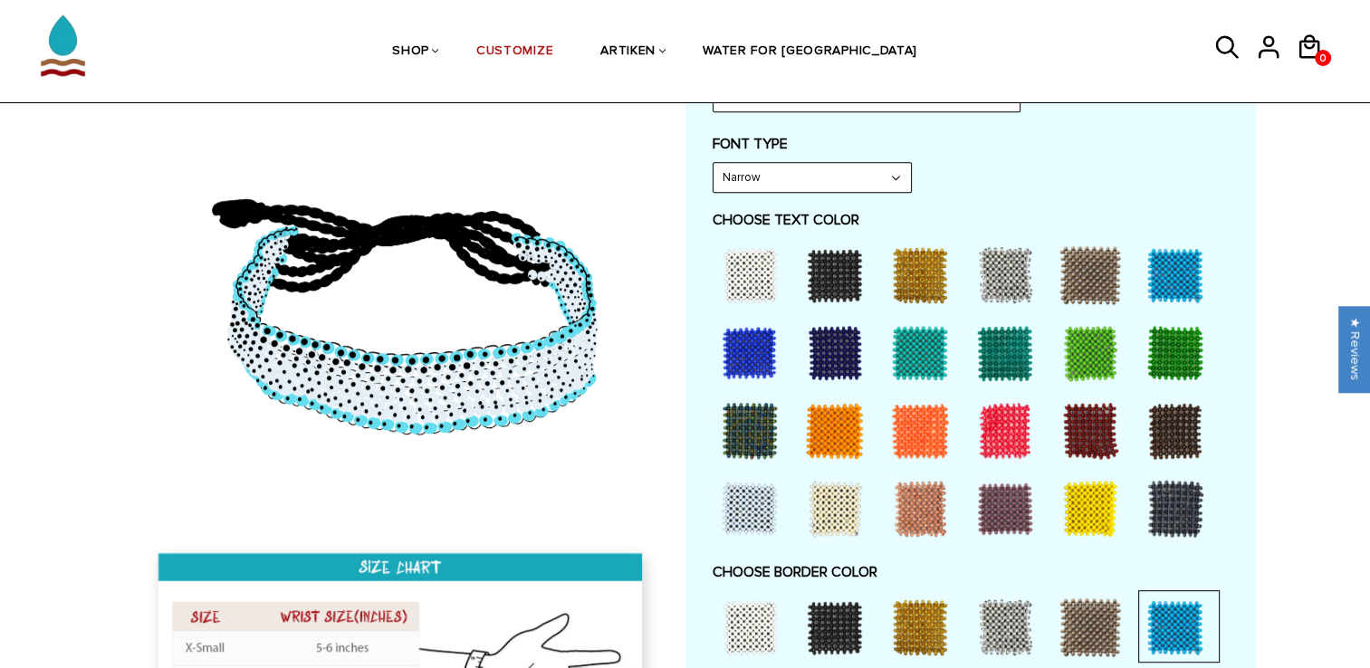
click at [733, 516] on div at bounding box center [749, 509] width 72 height 72
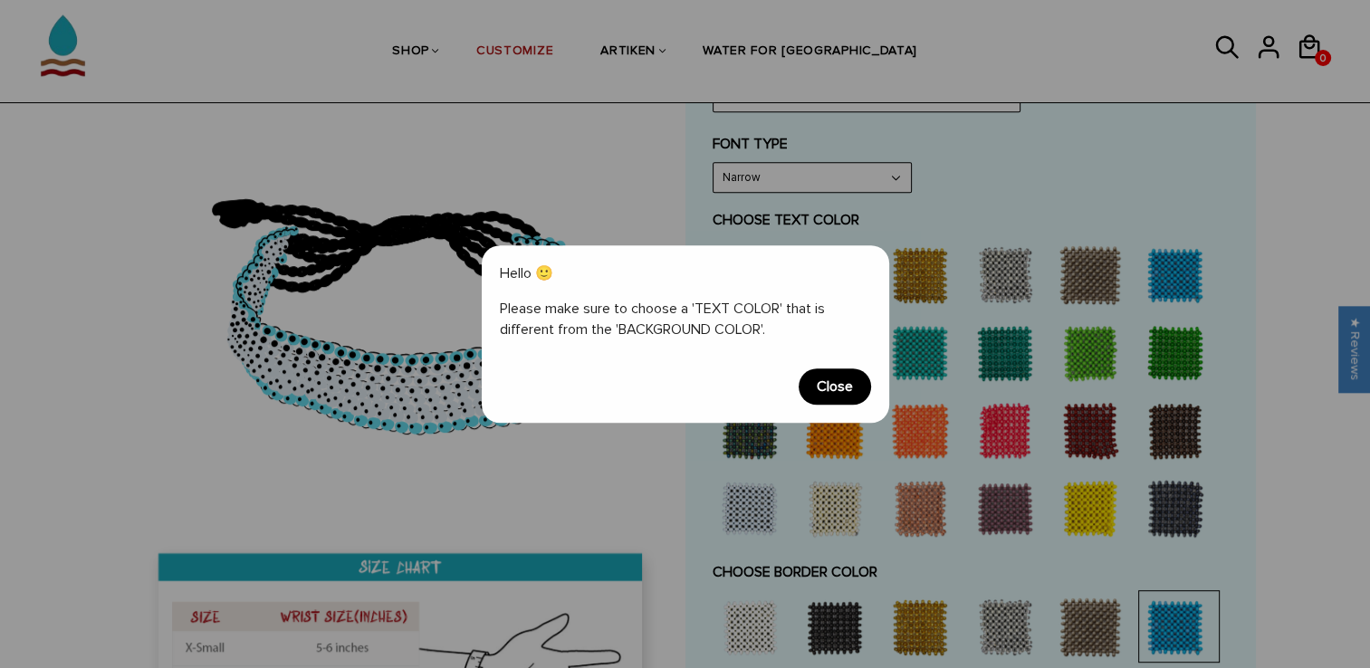
click at [818, 397] on span "Close" at bounding box center [834, 386] width 72 height 36
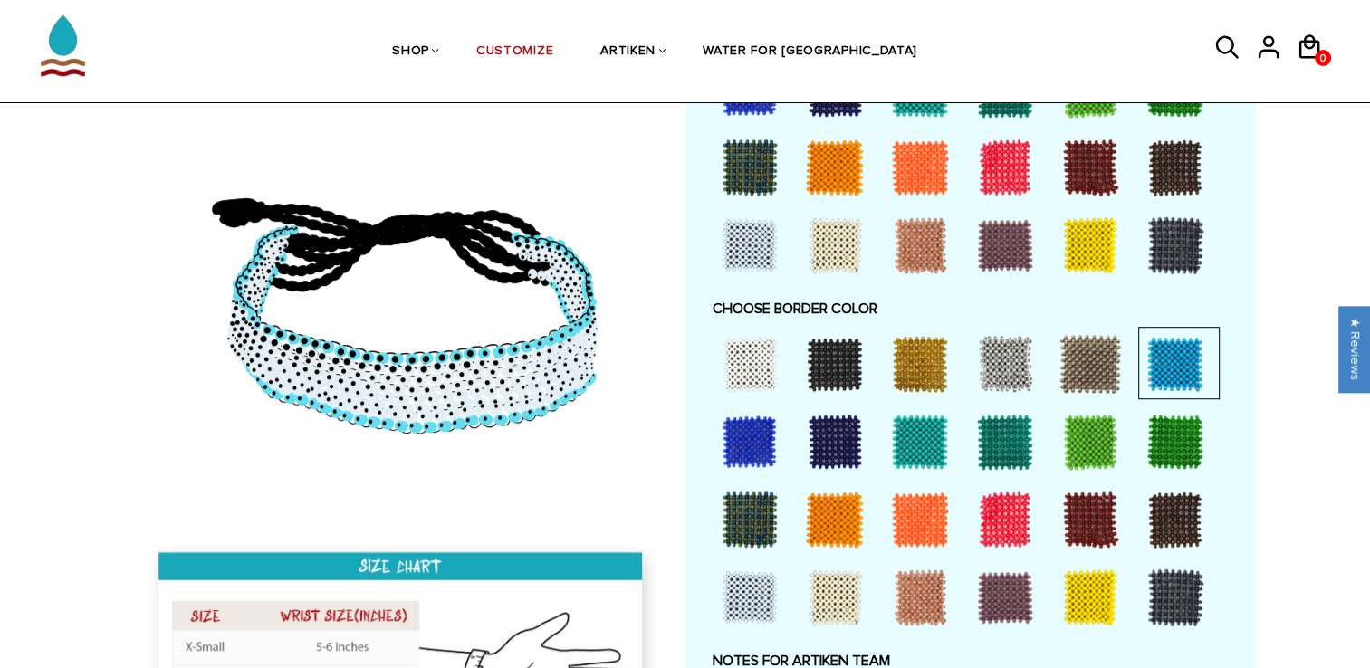
scroll to position [1122, 0]
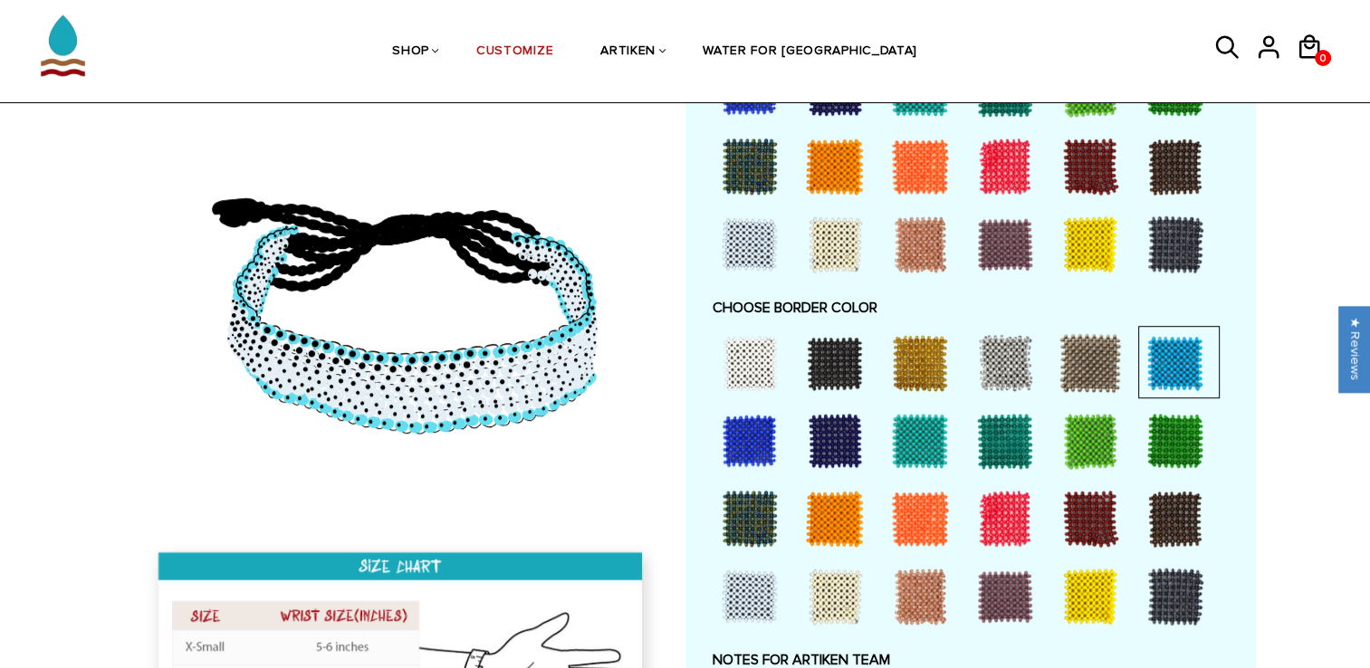
click at [739, 603] on div at bounding box center [749, 596] width 72 height 72
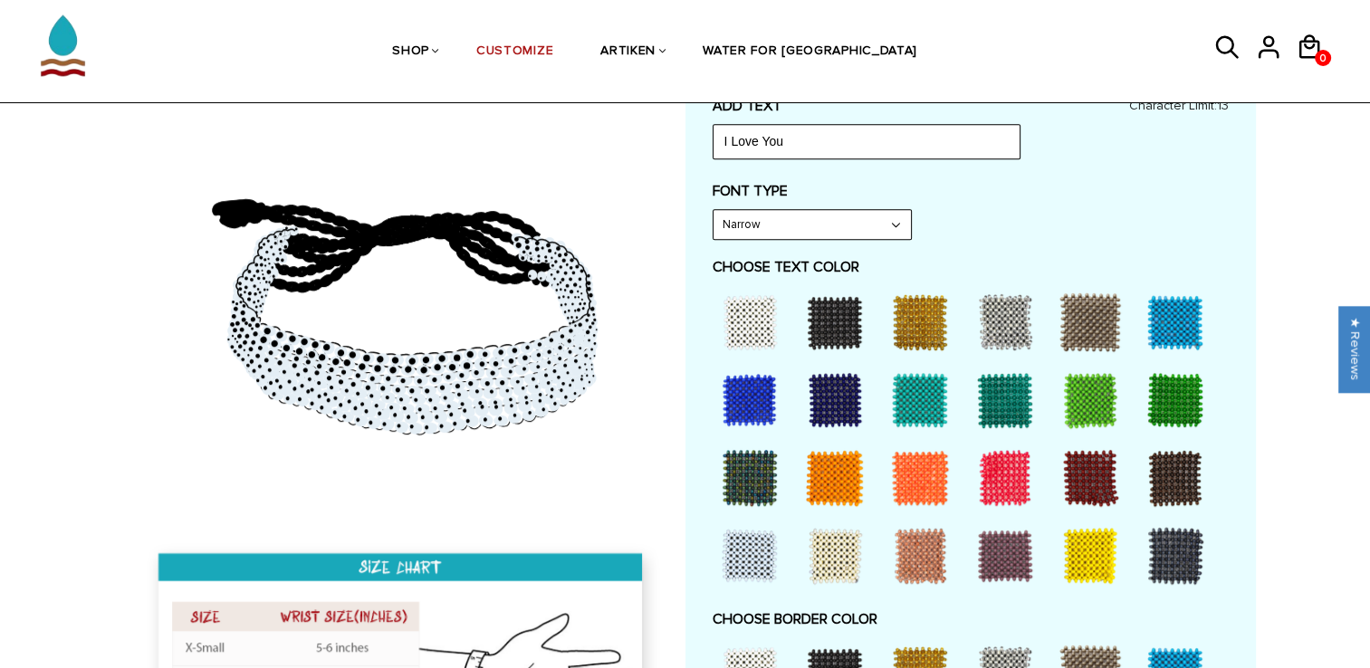
scroll to position [804, 0]
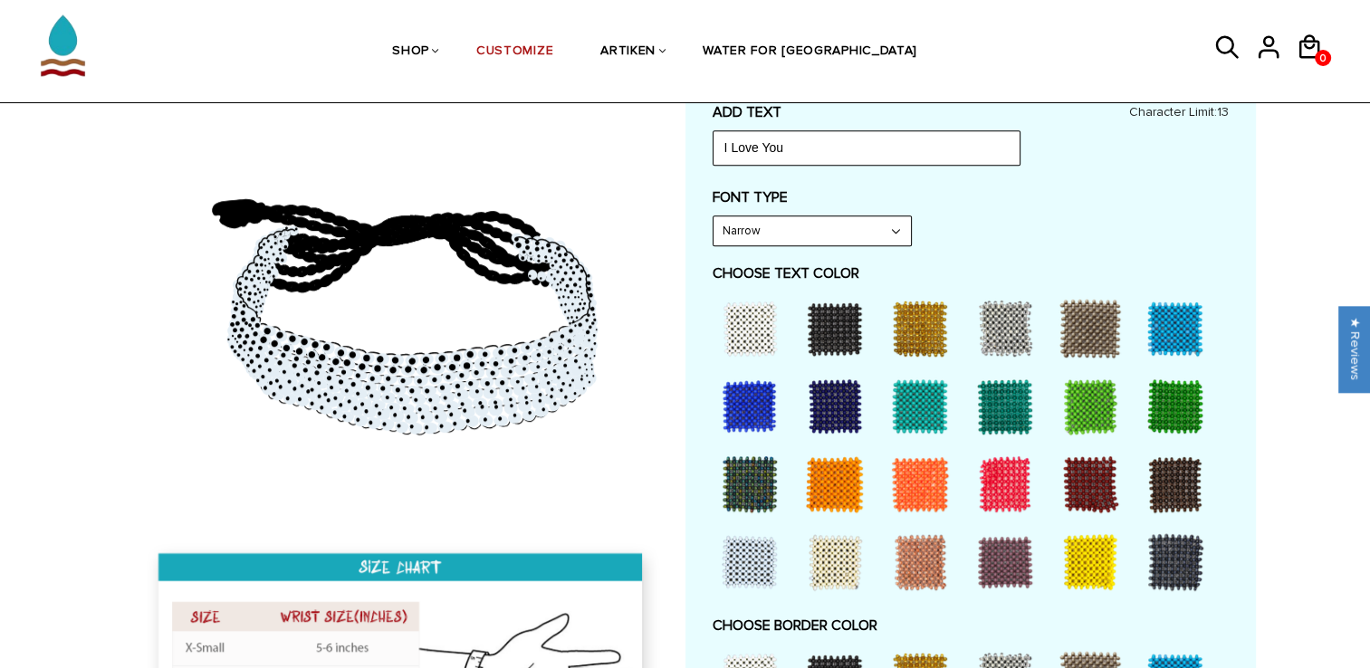
click at [1155, 323] on div at bounding box center [1175, 328] width 72 height 72
click at [1159, 331] on div at bounding box center [1175, 328] width 72 height 72
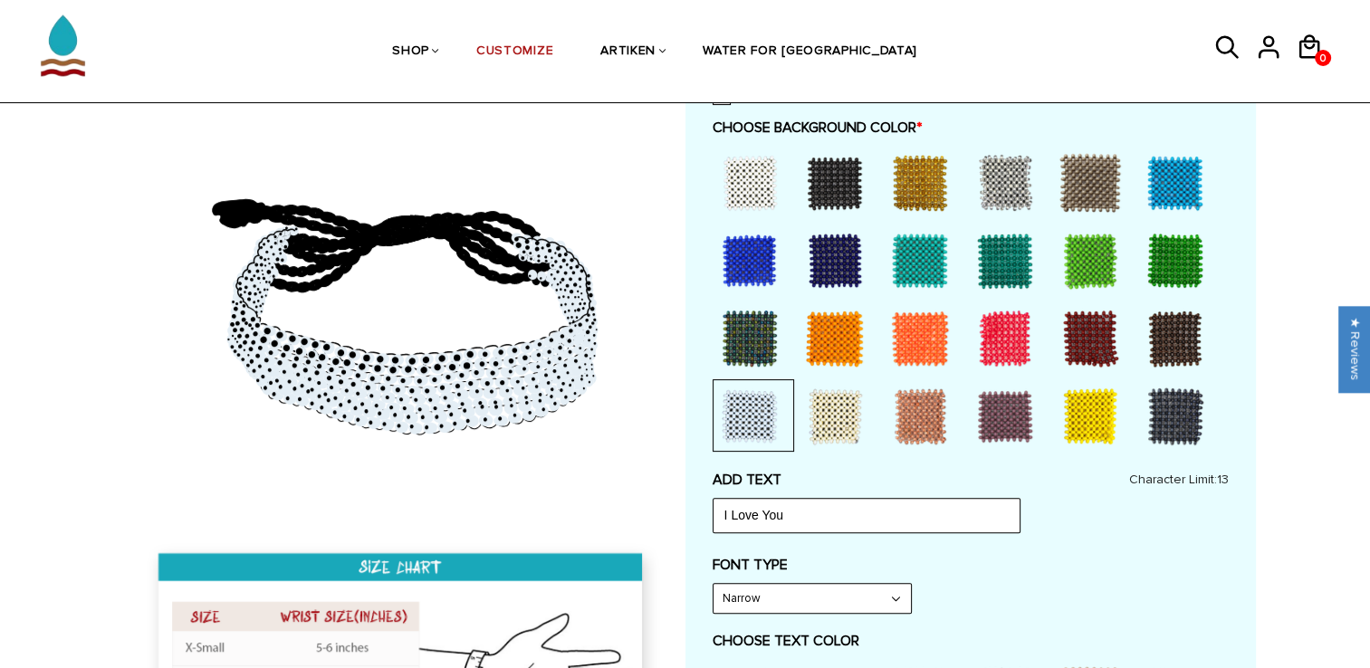
scroll to position [435, 0]
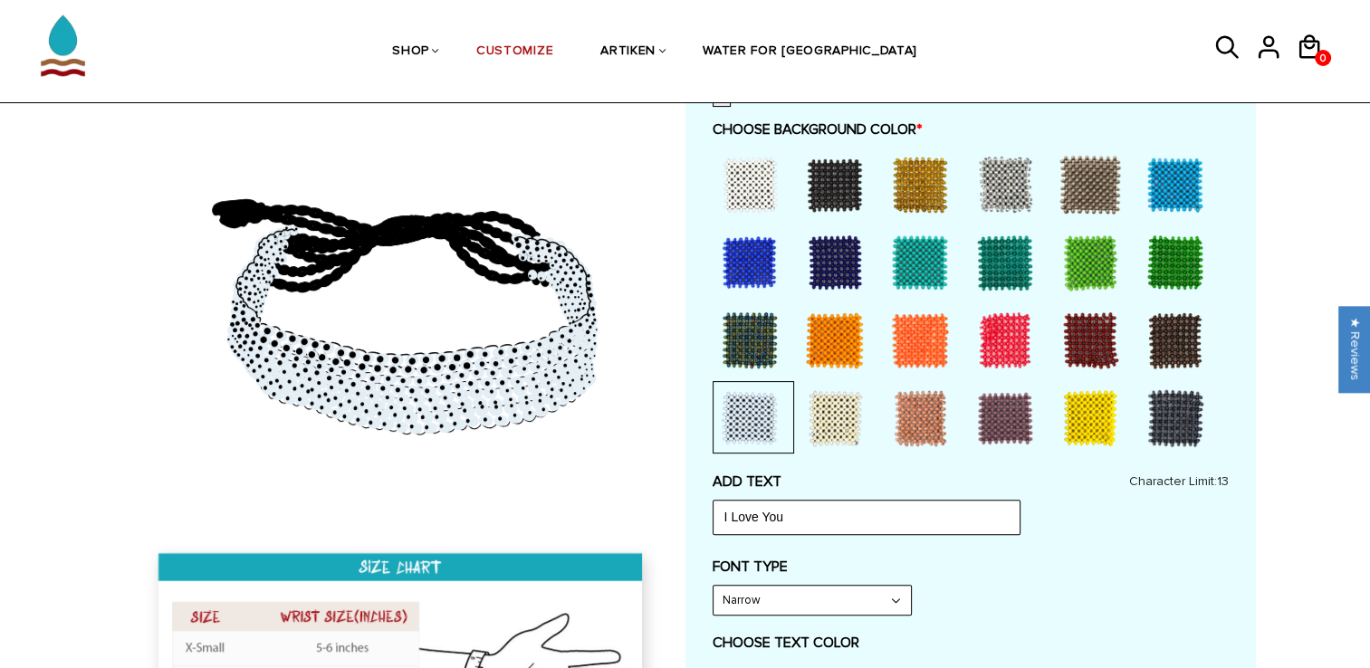
click at [1162, 191] on div at bounding box center [1175, 184] width 72 height 72
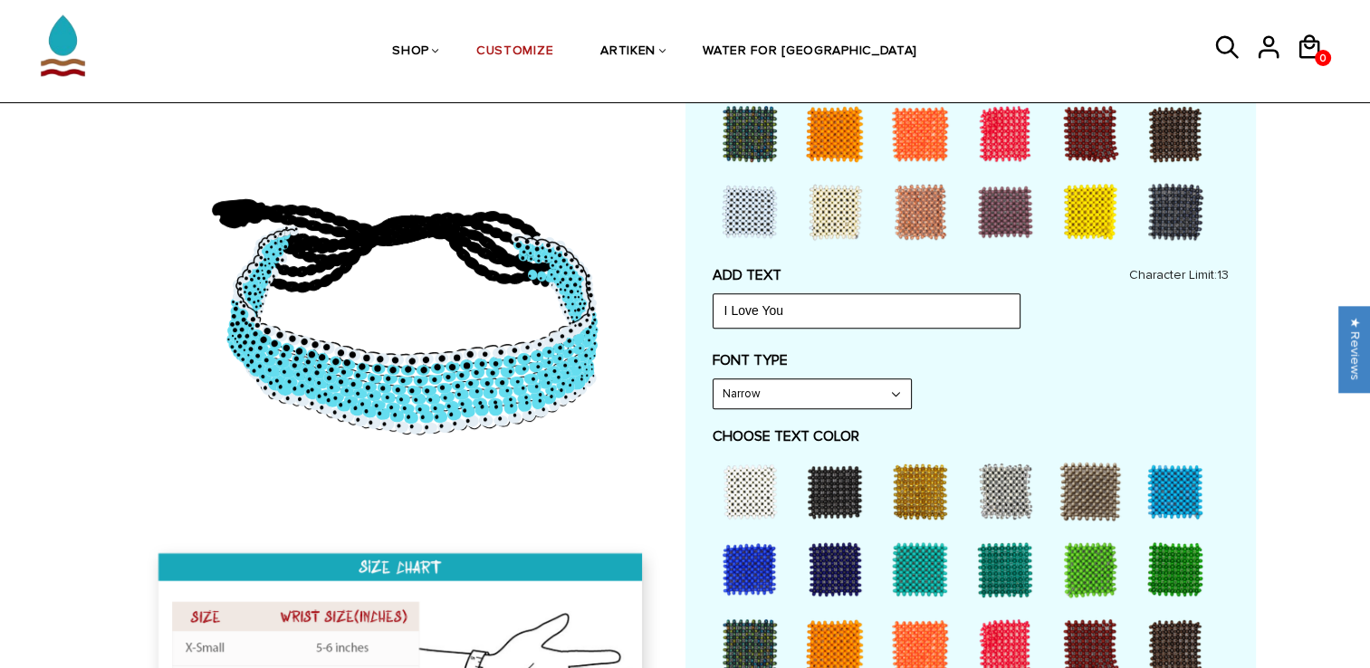
scroll to position [702, 0]
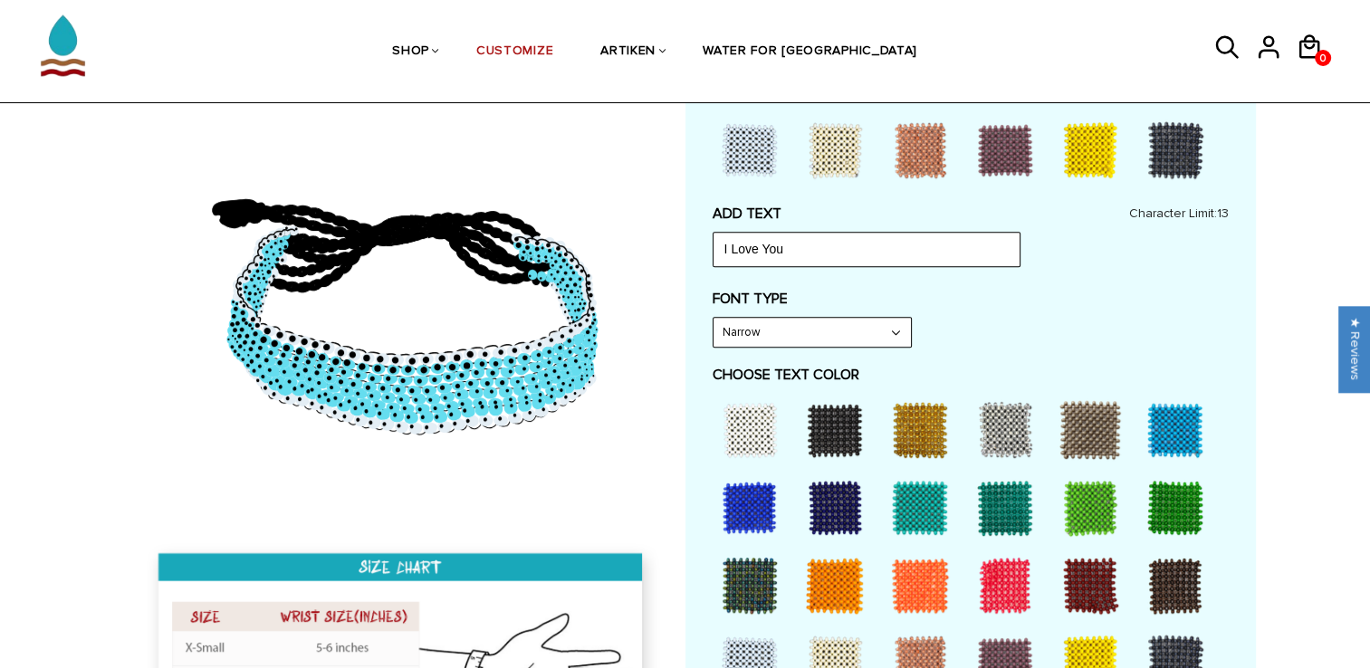
click at [832, 433] on div at bounding box center [834, 430] width 72 height 72
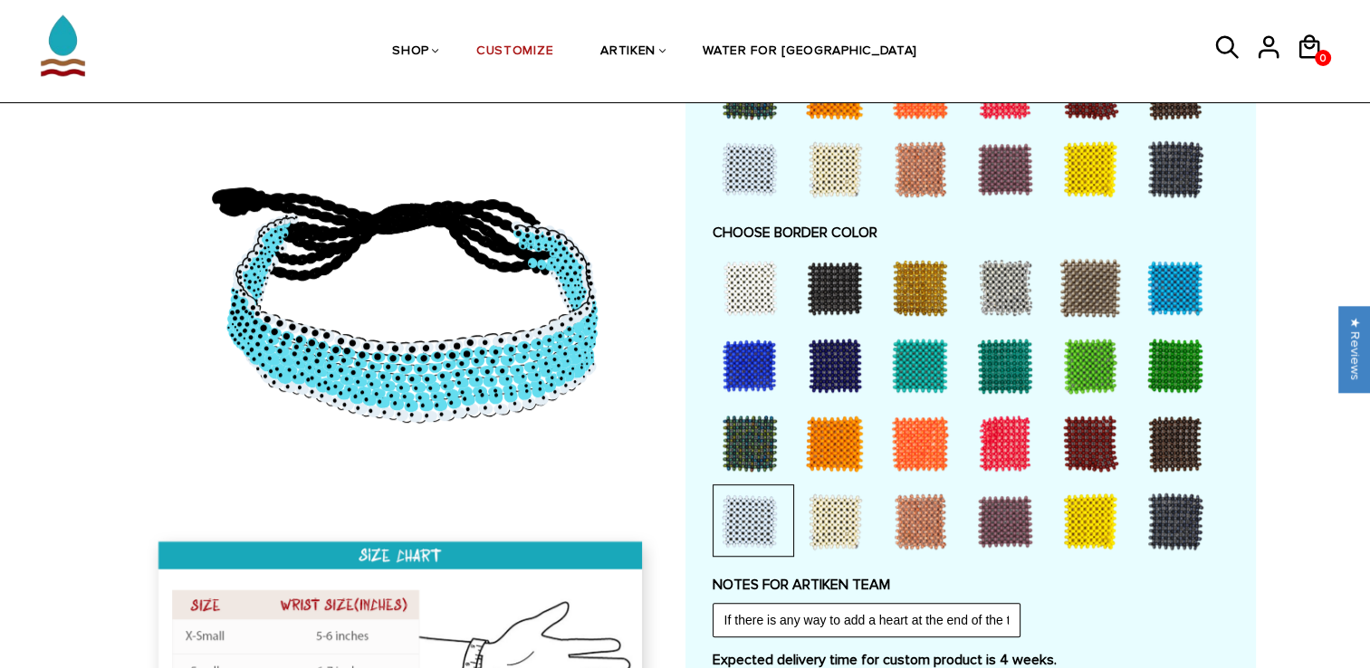
scroll to position [1199, 0]
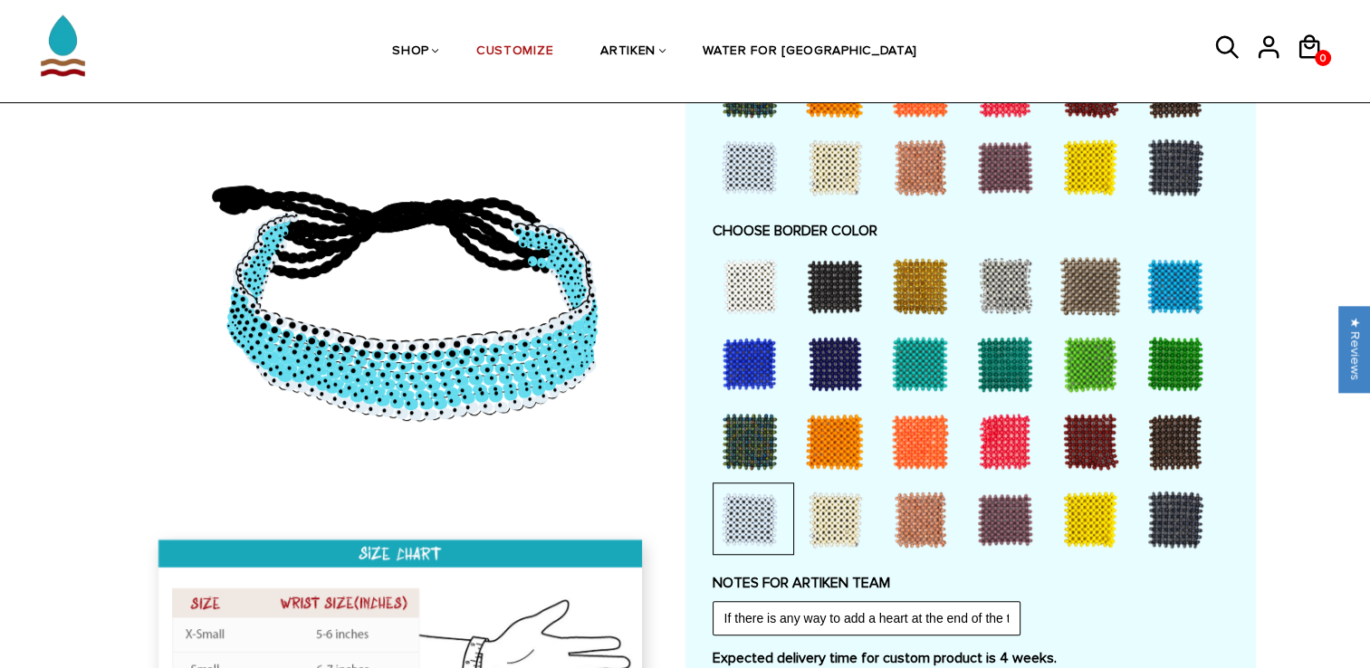
click at [1158, 277] on div at bounding box center [1175, 286] width 72 height 72
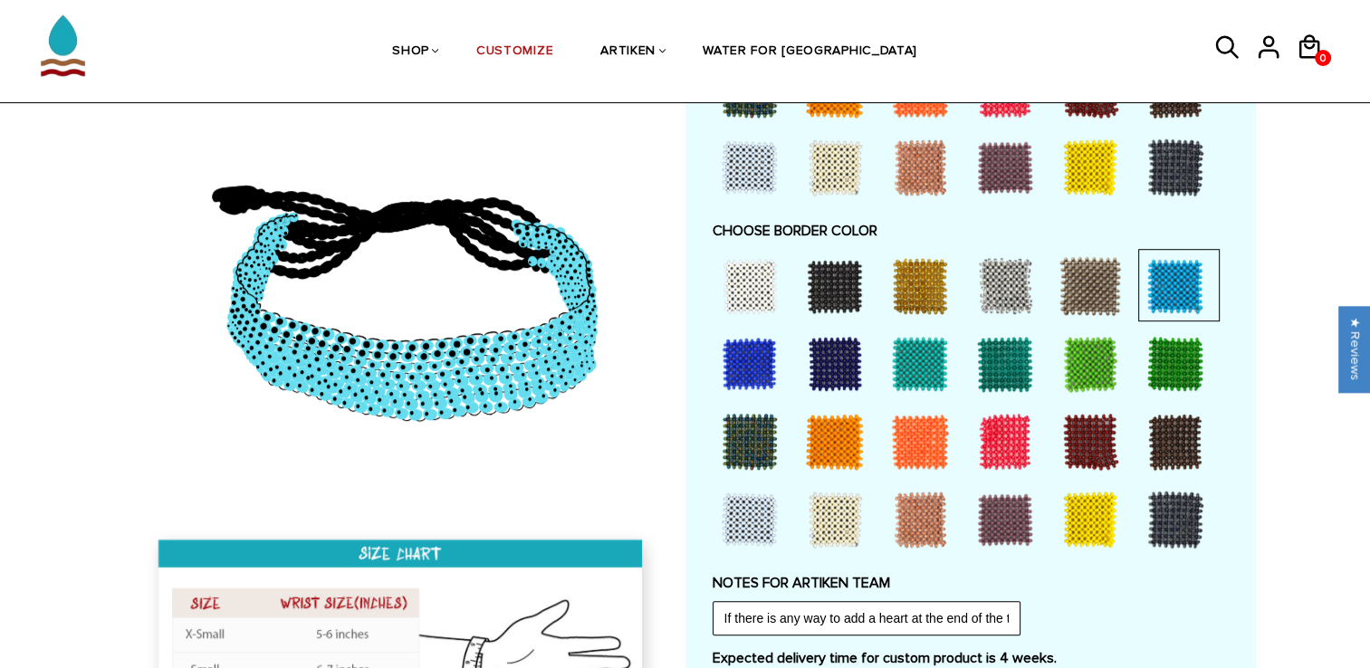
click at [932, 353] on div at bounding box center [920, 364] width 72 height 72
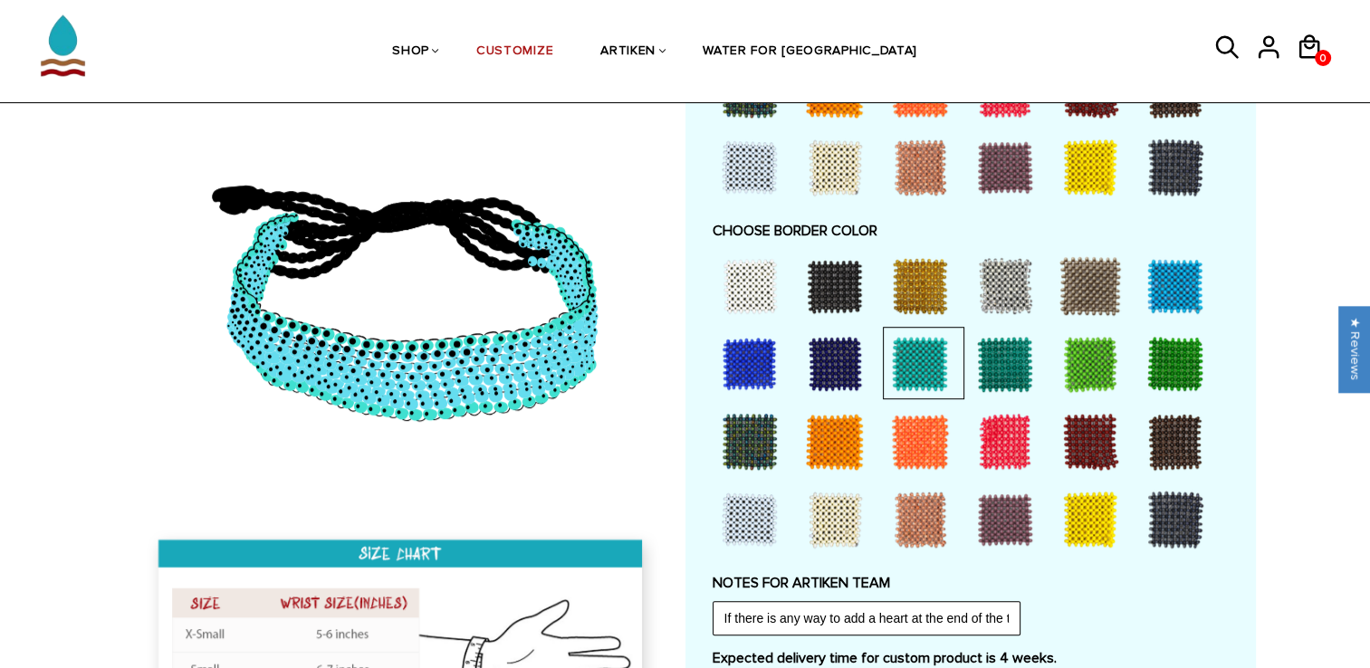
click at [1184, 282] on div at bounding box center [1175, 286] width 72 height 72
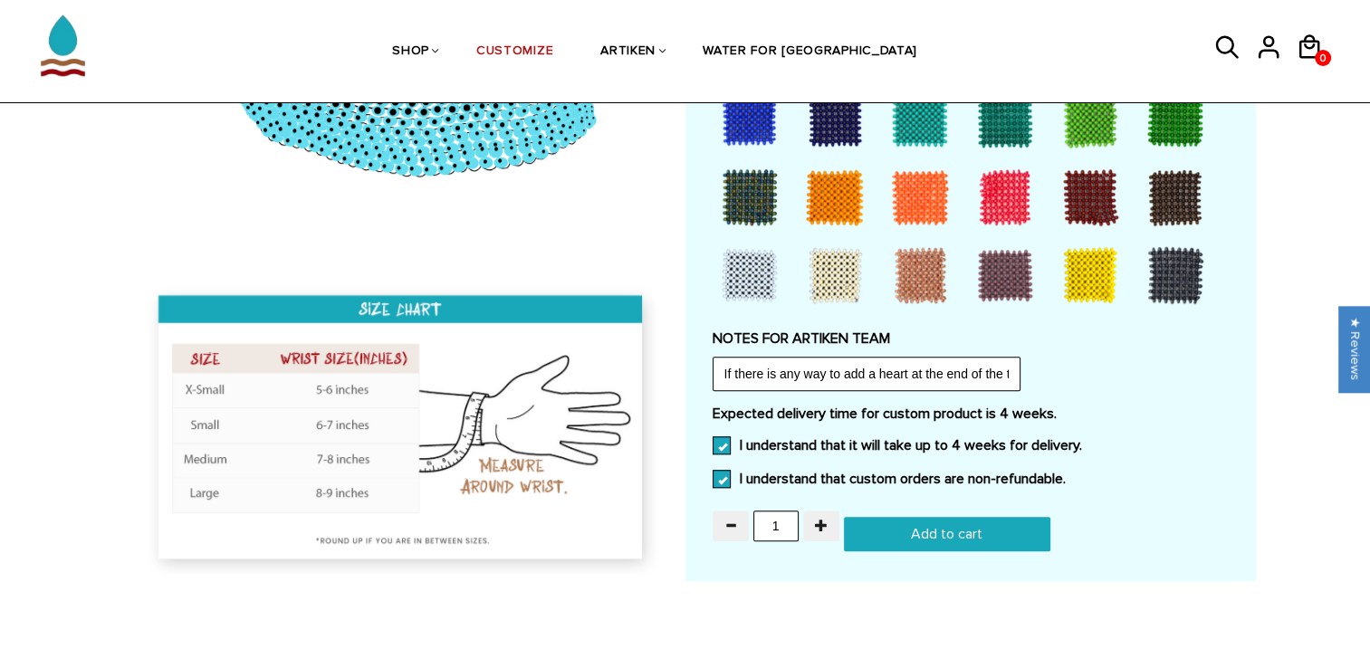
scroll to position [1444, 0]
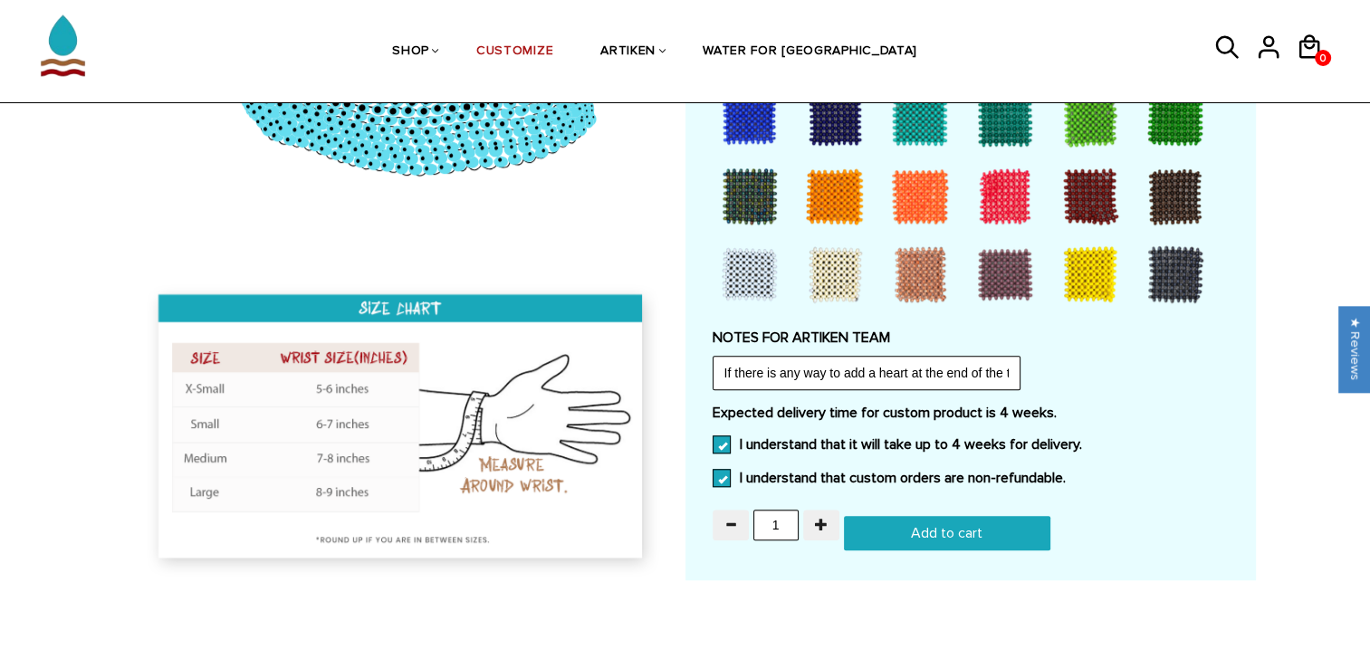
click at [940, 520] on input "Add to cart" at bounding box center [947, 533] width 206 height 34
type input "Add to cart"
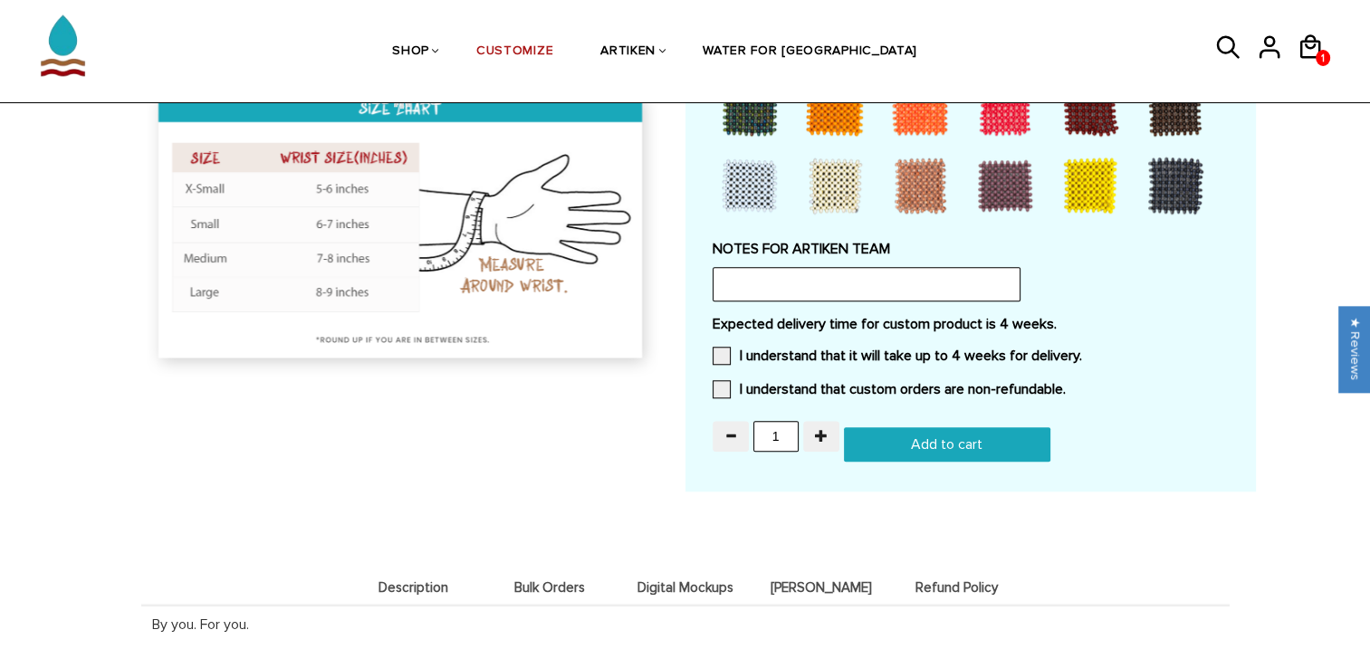
scroll to position [1444, 0]
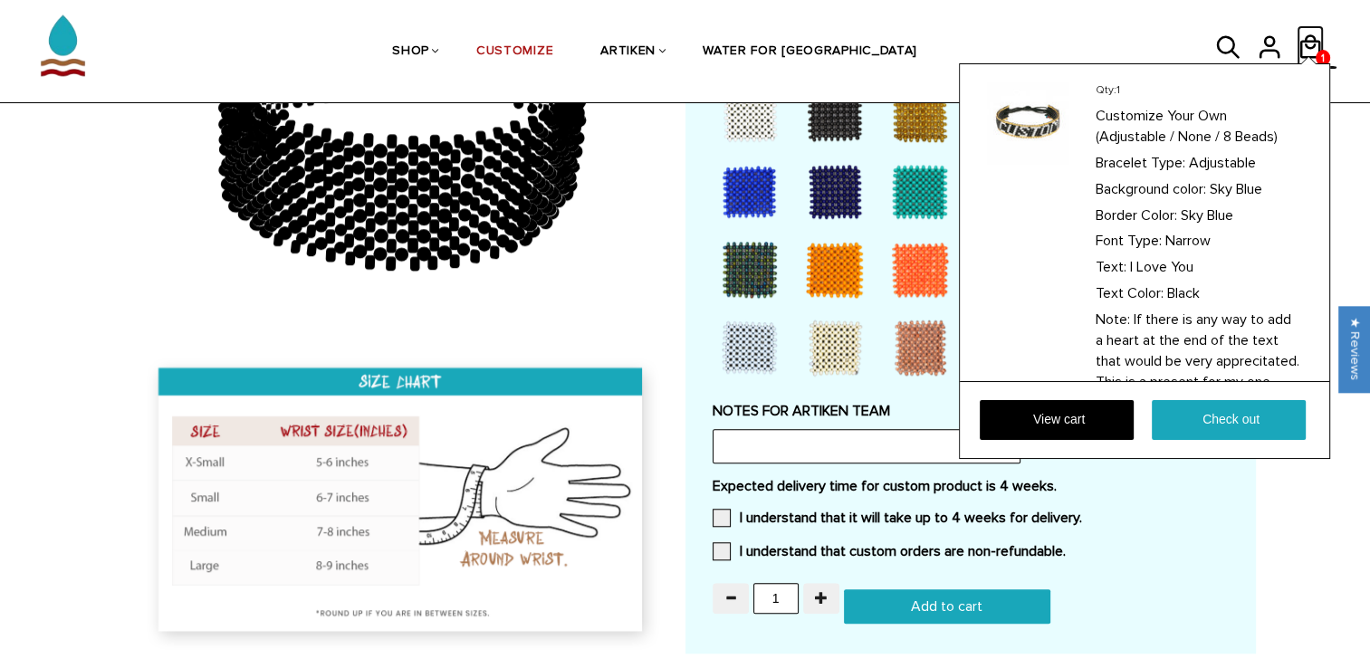
click at [1318, 42] on icon at bounding box center [1310, 46] width 21 height 24
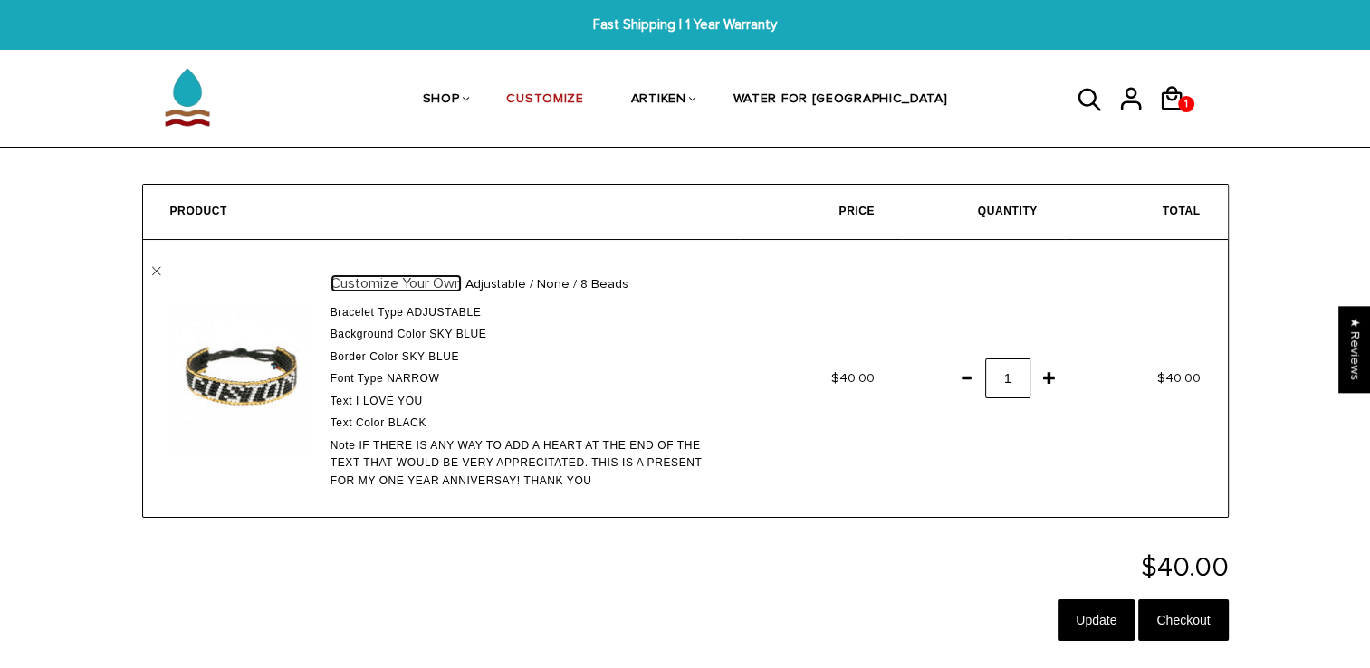
click at [378, 288] on link "Customize Your Own" at bounding box center [395, 283] width 131 height 18
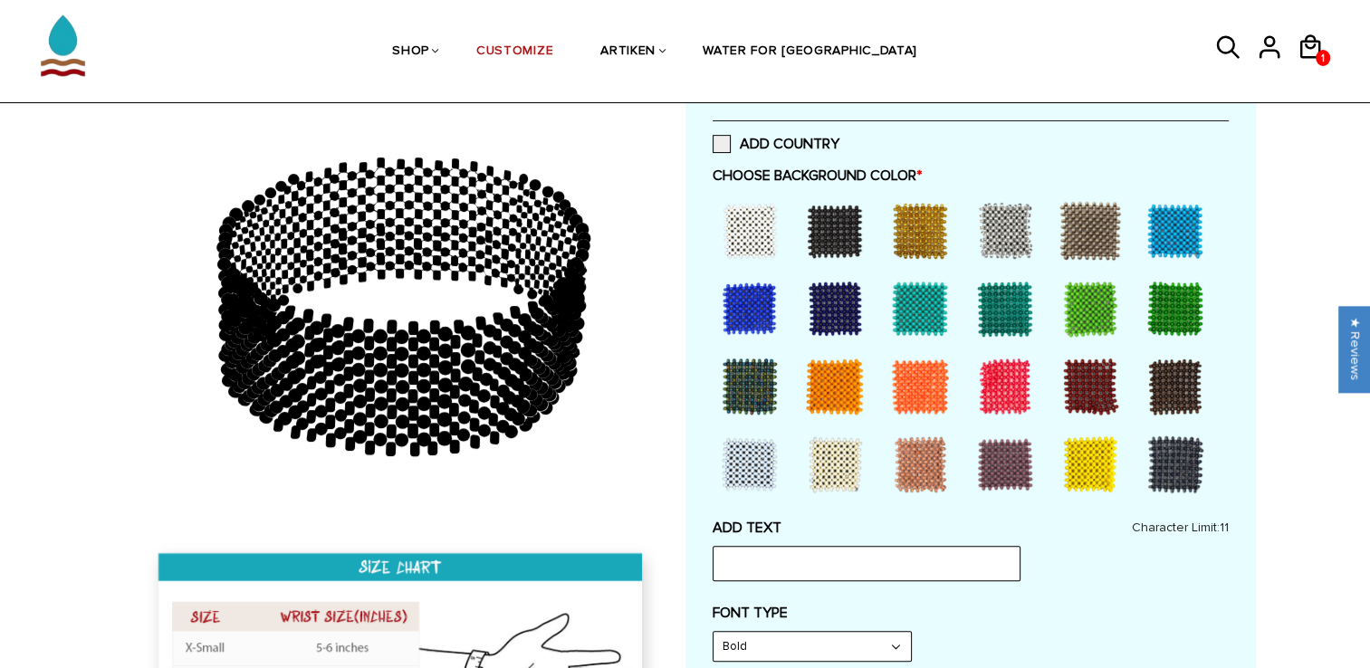
scroll to position [72, 0]
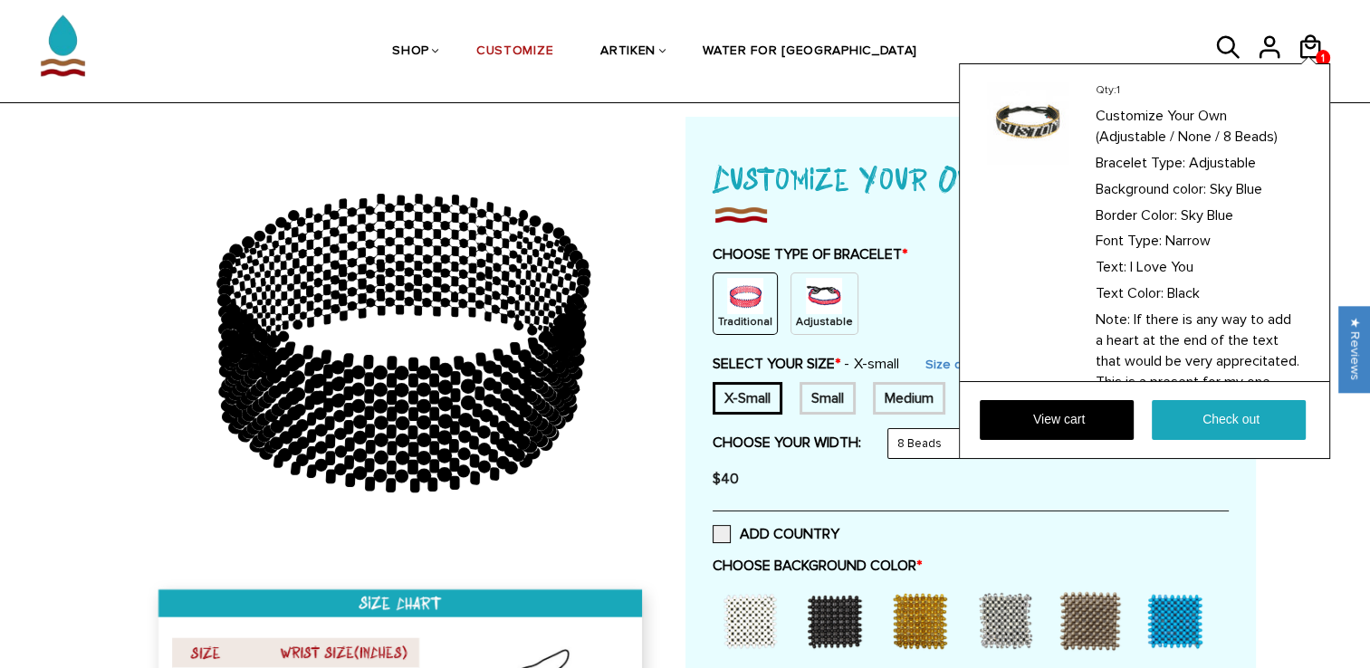
click at [1290, 63] on div "Qty: 1 Customize Your Own (Adjustable / None / 8 Beads) Bracelet Type: Adjustab…" at bounding box center [1144, 261] width 371 height 396
click at [1307, 63] on div "Qty: 1 Customize Your Own (Adjustable / None / 8 Beads) Bracelet Type: Adjustab…" at bounding box center [1144, 261] width 371 height 396
click at [1093, 418] on link "View cart" at bounding box center [1057, 420] width 154 height 40
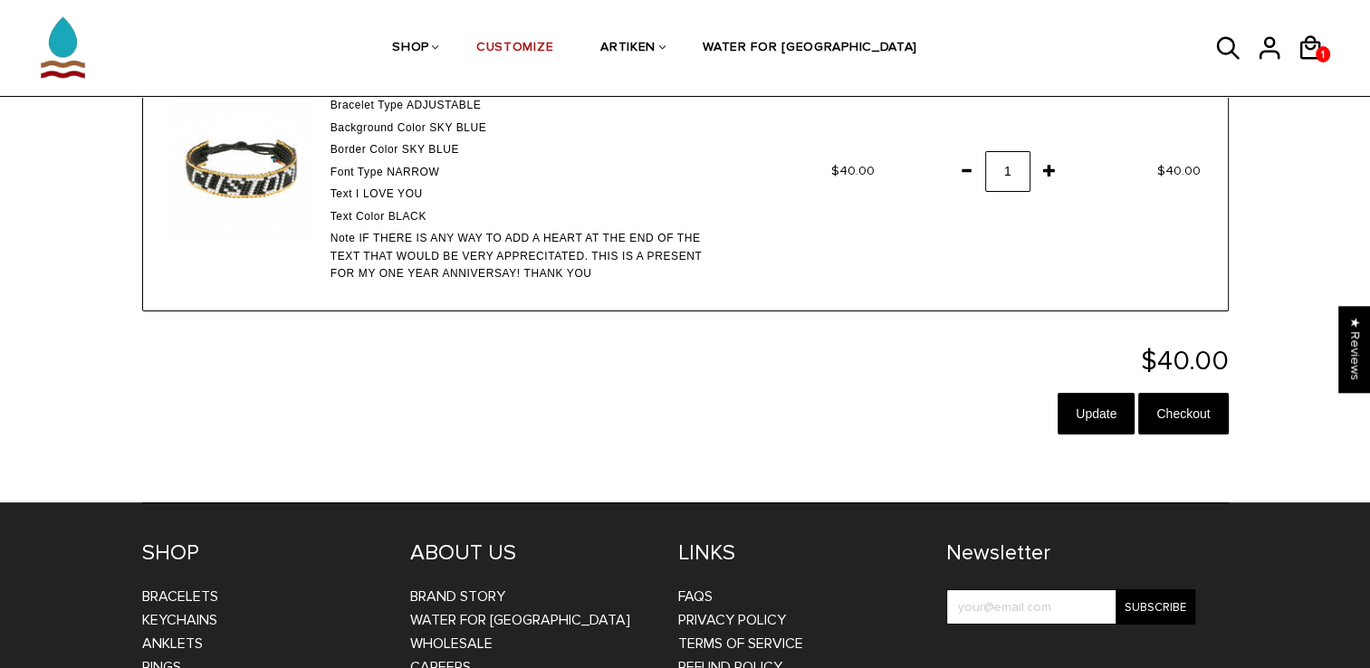
scroll to position [206, 0]
click at [1177, 408] on input "Checkout" at bounding box center [1183, 414] width 90 height 42
